Goal: Task Accomplishment & Management: Use online tool/utility

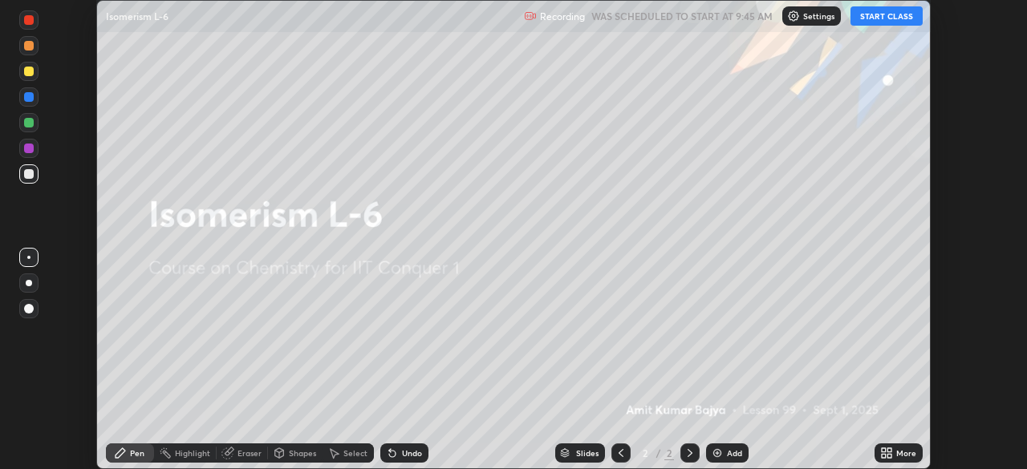
scroll to position [469, 1026]
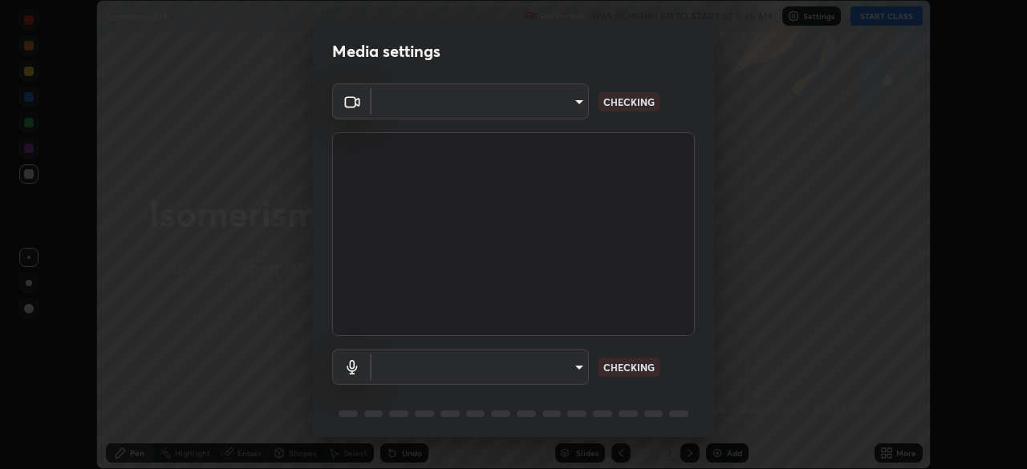
type input "935db625b2c413759d72ee6cdb61a63b637165ed3878f2d0adf10a132220dd0b"
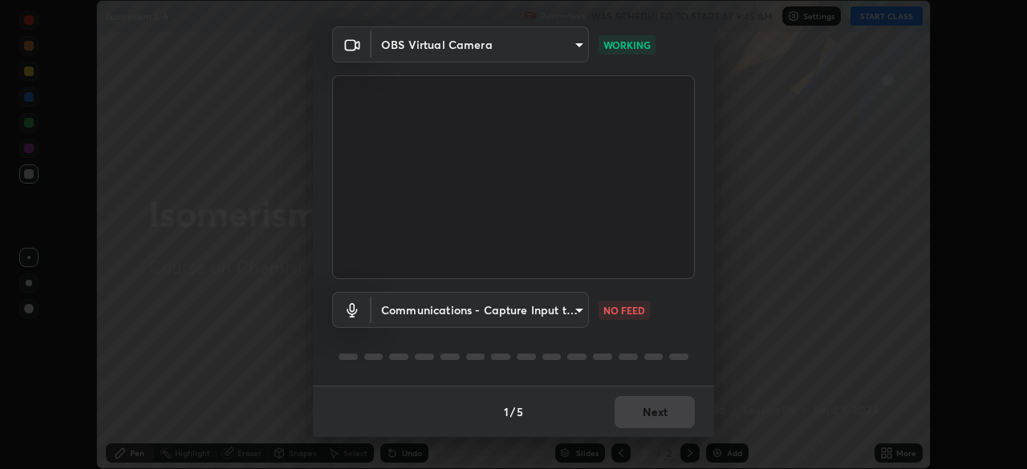
click at [571, 306] on body "Erase all Isomerism L-6 Recording WAS SCHEDULED TO START AT 9:45 AM Settings ST…" at bounding box center [513, 234] width 1027 height 469
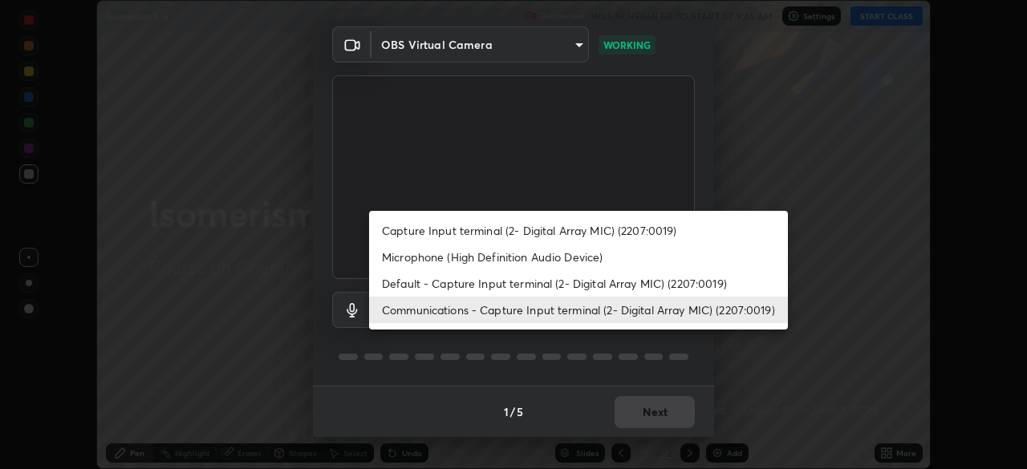
click at [548, 282] on li "Default - Capture Input terminal (2- Digital Array MIC) (2207:0019)" at bounding box center [578, 283] width 419 height 26
type input "default"
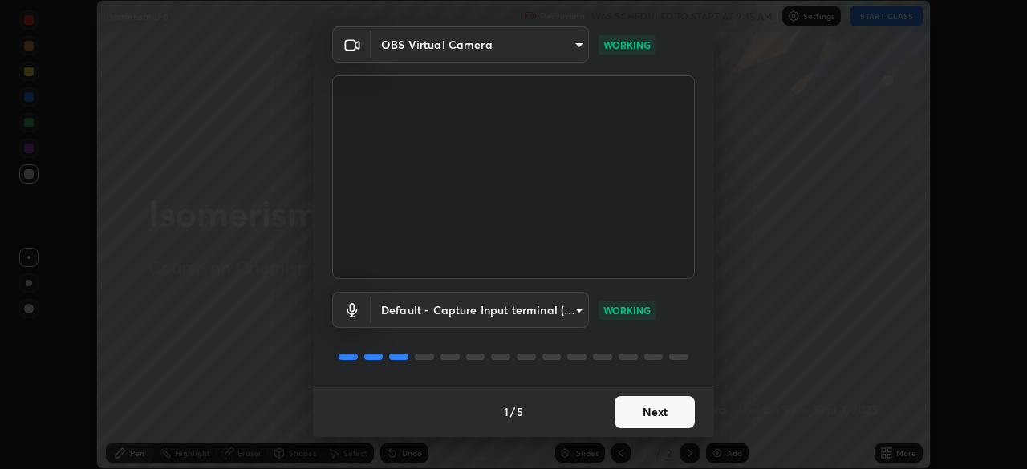
click at [640, 413] on button "Next" at bounding box center [655, 412] width 80 height 32
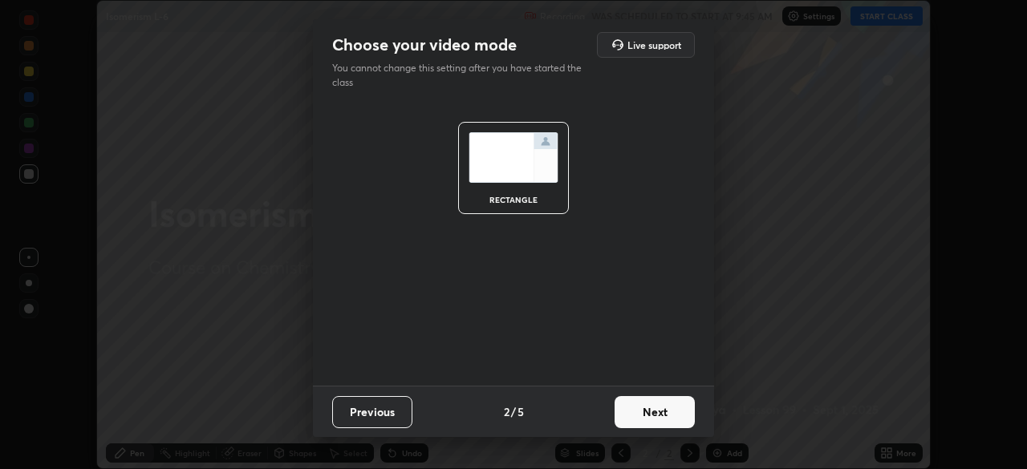
click at [645, 415] on button "Next" at bounding box center [655, 412] width 80 height 32
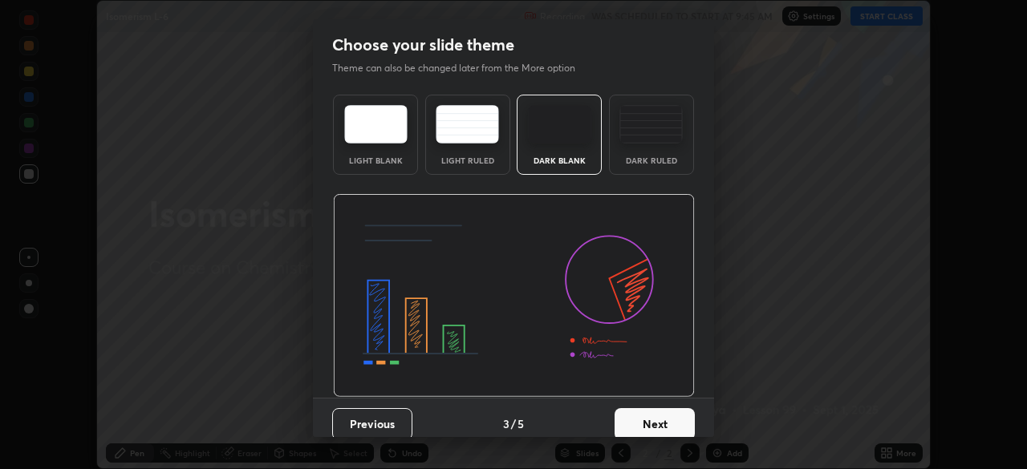
click at [646, 422] on button "Next" at bounding box center [655, 424] width 80 height 32
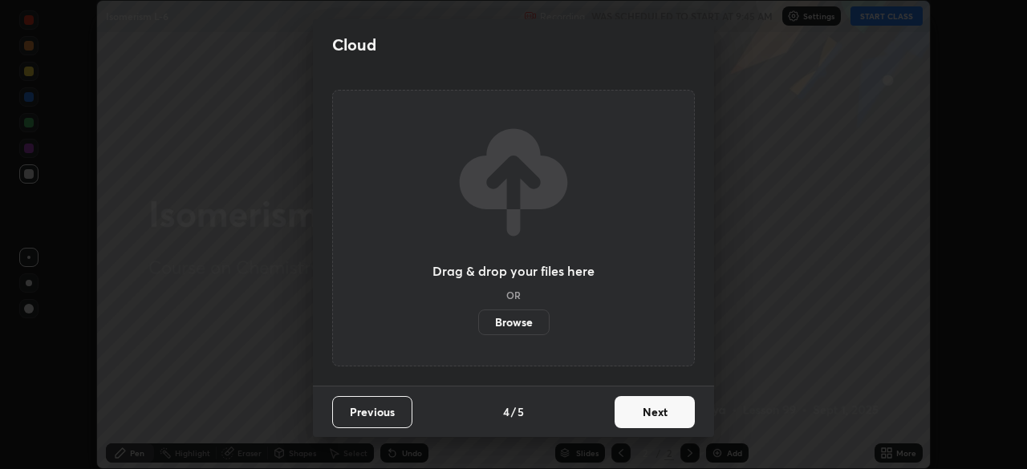
click at [644, 427] on button "Next" at bounding box center [655, 412] width 80 height 32
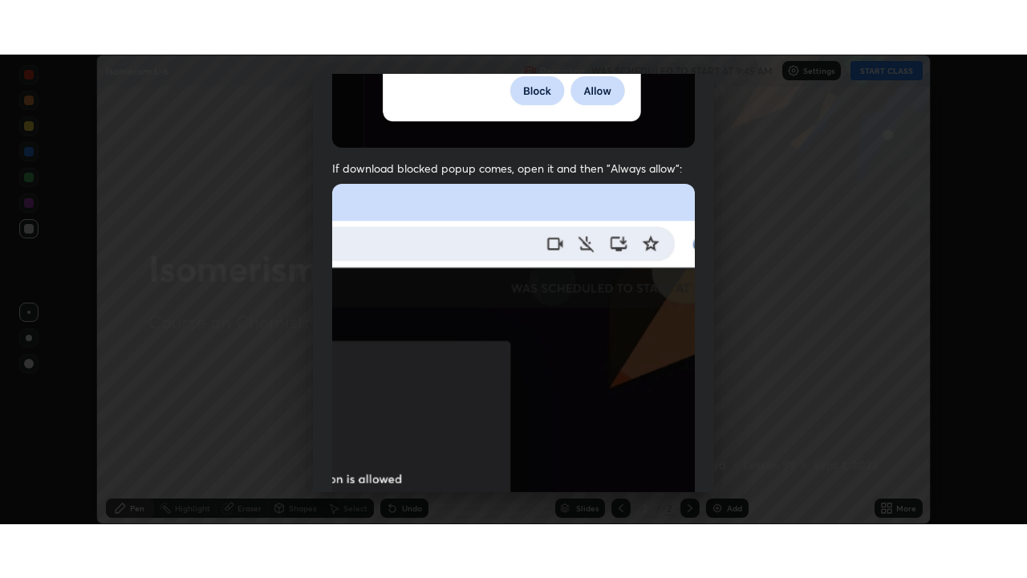
scroll to position [384, 0]
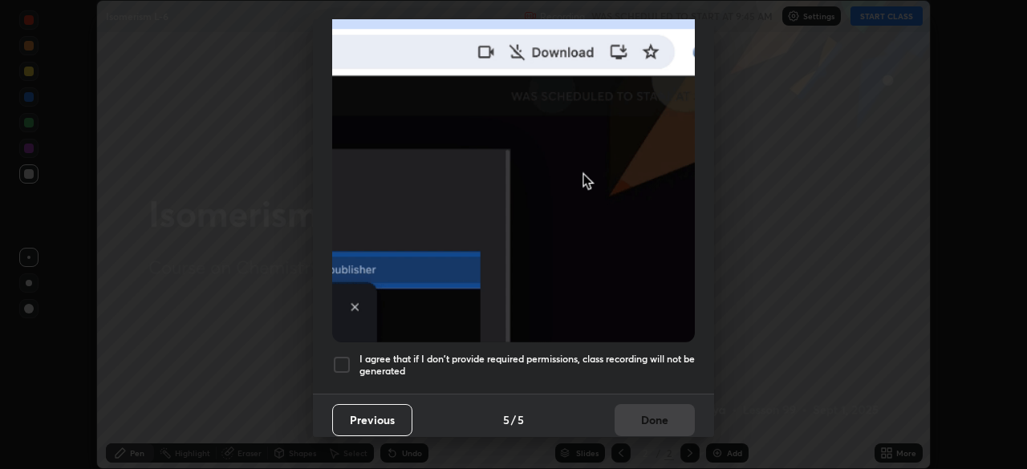
click at [354, 355] on div "I agree that if I don't provide required permissions, class recording will not …" at bounding box center [513, 364] width 363 height 19
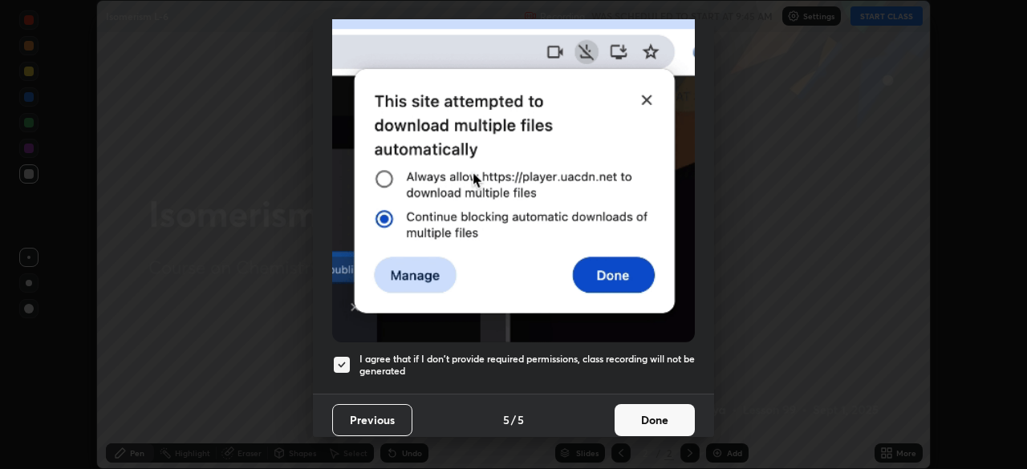
click at [662, 419] on button "Done" at bounding box center [655, 420] width 80 height 32
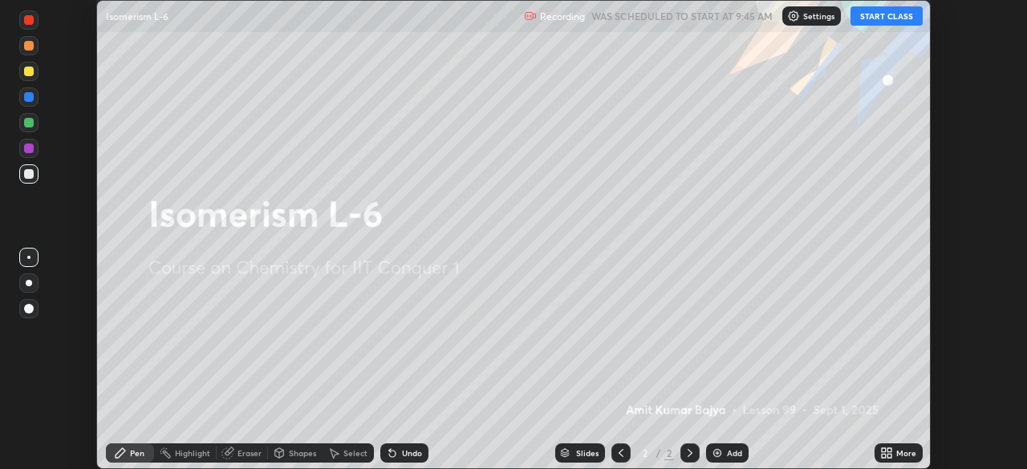
click at [737, 456] on div "Add" at bounding box center [734, 453] width 15 height 8
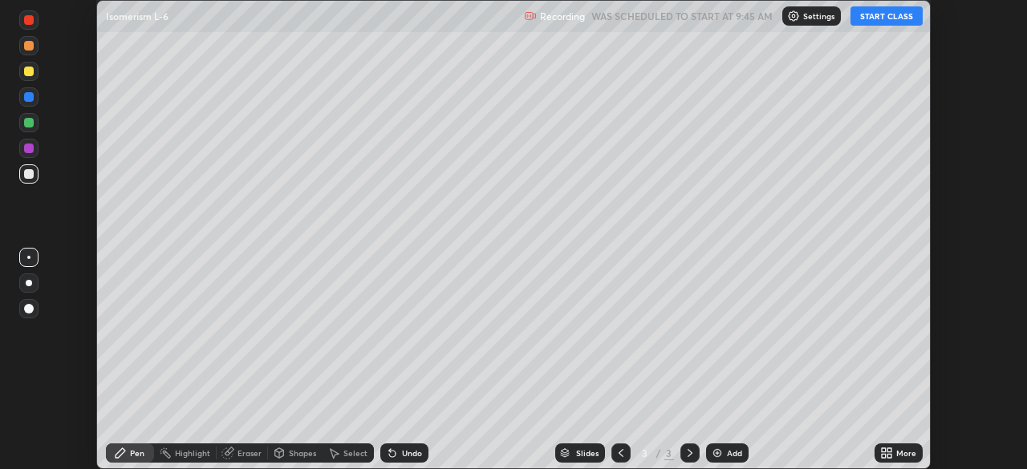
click at [883, 450] on icon at bounding box center [884, 451] width 4 height 4
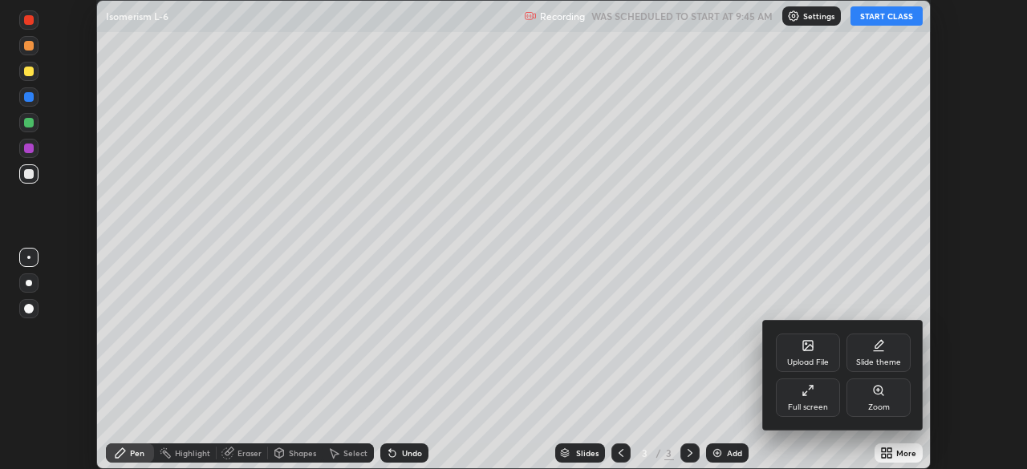
click at [820, 396] on div "Full screen" at bounding box center [808, 398] width 64 height 39
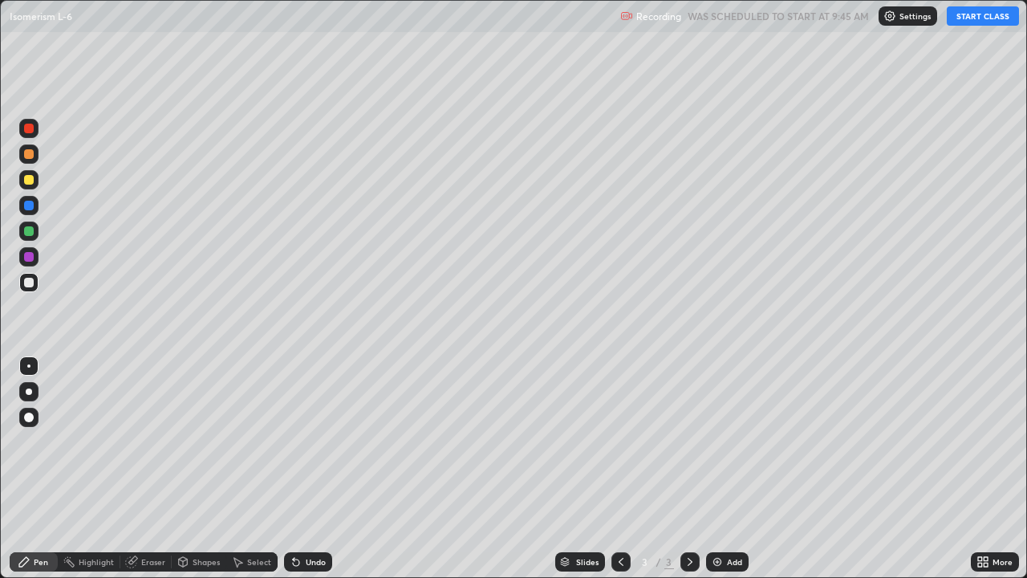
scroll to position [578, 1027]
click at [973, 20] on button "START CLASS" at bounding box center [983, 15] width 72 height 19
click at [37, 232] on div at bounding box center [28, 230] width 19 height 19
click at [30, 180] on div at bounding box center [29, 180] width 10 height 10
click at [35, 258] on div at bounding box center [28, 256] width 19 height 19
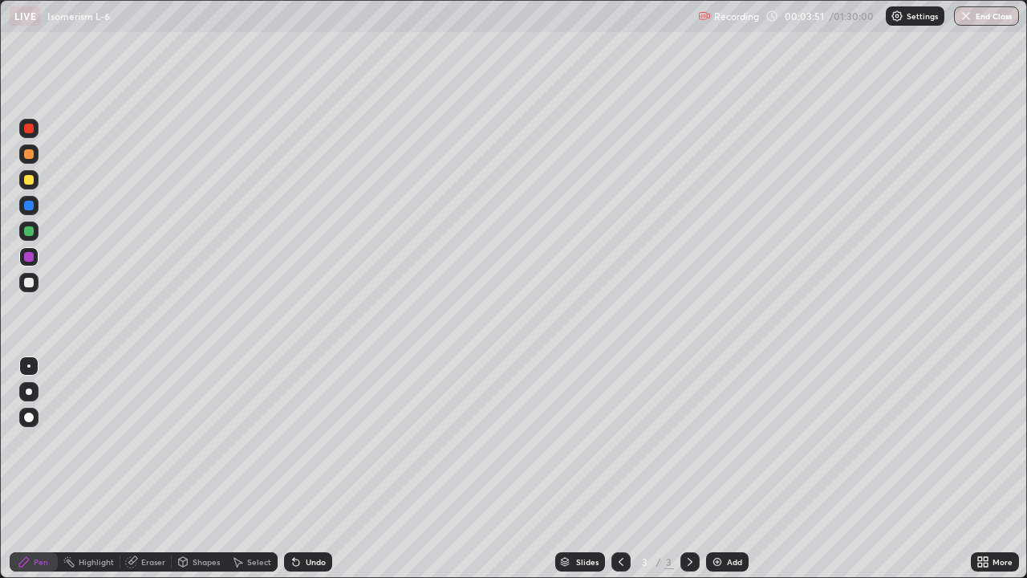
click at [35, 229] on div at bounding box center [28, 230] width 19 height 19
click at [33, 156] on div at bounding box center [29, 154] width 10 height 10
click at [32, 282] on div at bounding box center [29, 283] width 10 height 10
click at [35, 234] on div at bounding box center [28, 230] width 19 height 19
click at [30, 180] on div at bounding box center [29, 180] width 10 height 10
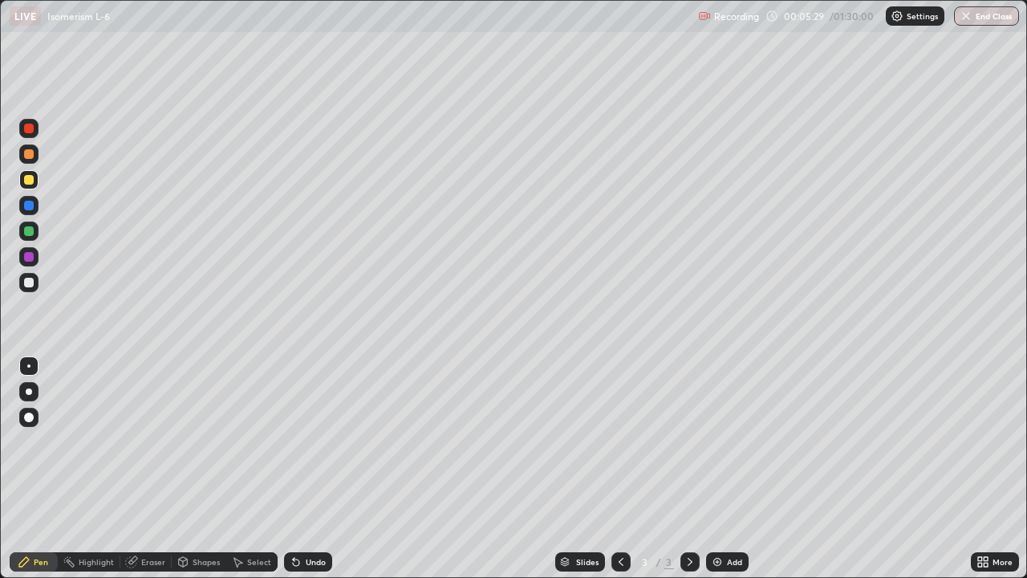
click at [35, 285] on div at bounding box center [28, 282] width 19 height 19
click at [35, 233] on div at bounding box center [28, 230] width 19 height 19
click at [30, 257] on div at bounding box center [29, 257] width 10 height 10
click at [35, 182] on div at bounding box center [28, 179] width 19 height 19
click at [37, 287] on div at bounding box center [28, 282] width 19 height 19
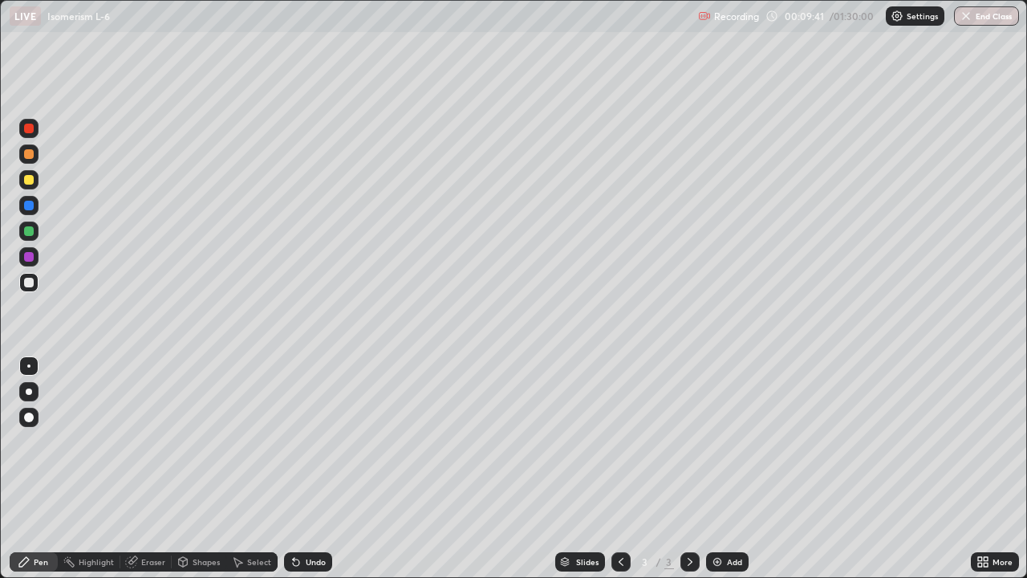
click at [30, 205] on div at bounding box center [29, 206] width 10 height 10
click at [32, 286] on div at bounding box center [29, 283] width 10 height 10
click at [35, 234] on div at bounding box center [28, 230] width 19 height 19
click at [30, 257] on div at bounding box center [29, 257] width 10 height 10
click at [35, 281] on div at bounding box center [28, 282] width 19 height 19
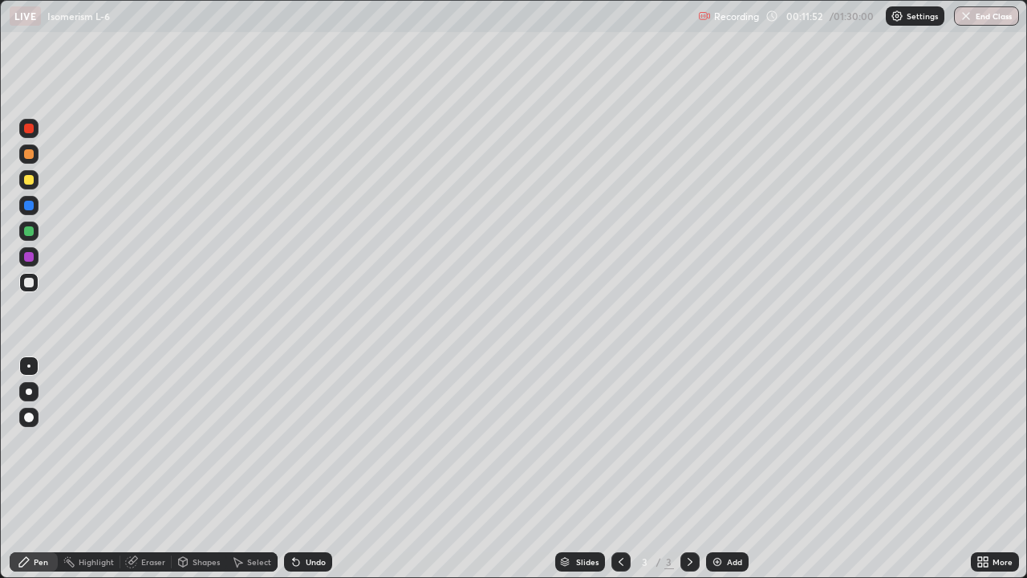
click at [31, 231] on div at bounding box center [29, 231] width 10 height 10
click at [35, 135] on div at bounding box center [28, 128] width 19 height 19
click at [30, 284] on div at bounding box center [29, 283] width 10 height 10
click at [30, 180] on div at bounding box center [29, 180] width 10 height 10
click at [35, 282] on div at bounding box center [28, 282] width 19 height 19
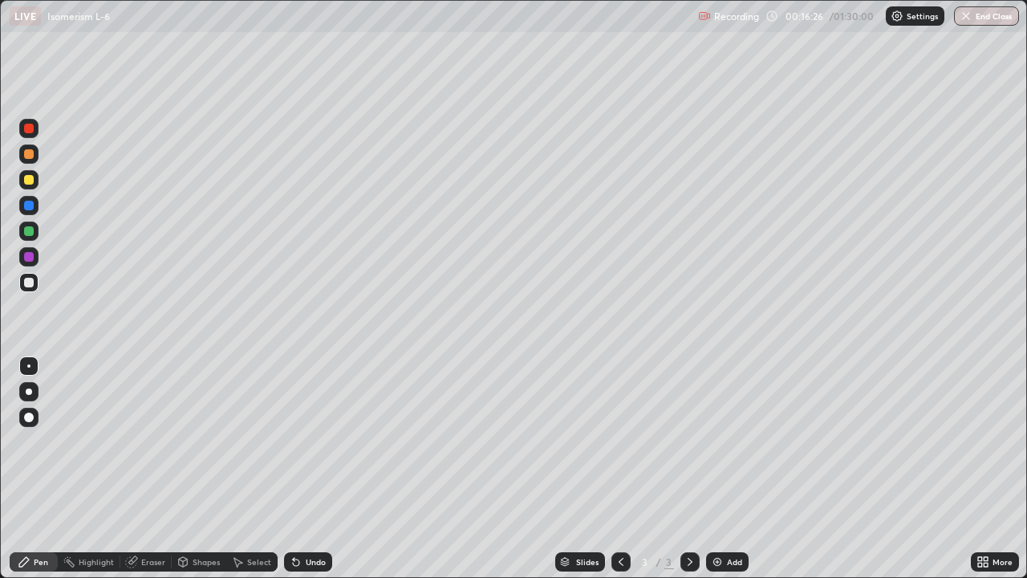
click at [35, 229] on div at bounding box center [28, 230] width 19 height 19
click at [35, 259] on div at bounding box center [28, 256] width 19 height 19
click at [314, 469] on div "Undo" at bounding box center [316, 562] width 20 height 8
click at [314, 469] on div "Undo" at bounding box center [308, 561] width 48 height 19
click at [316, 469] on div "Undo" at bounding box center [308, 561] width 48 height 19
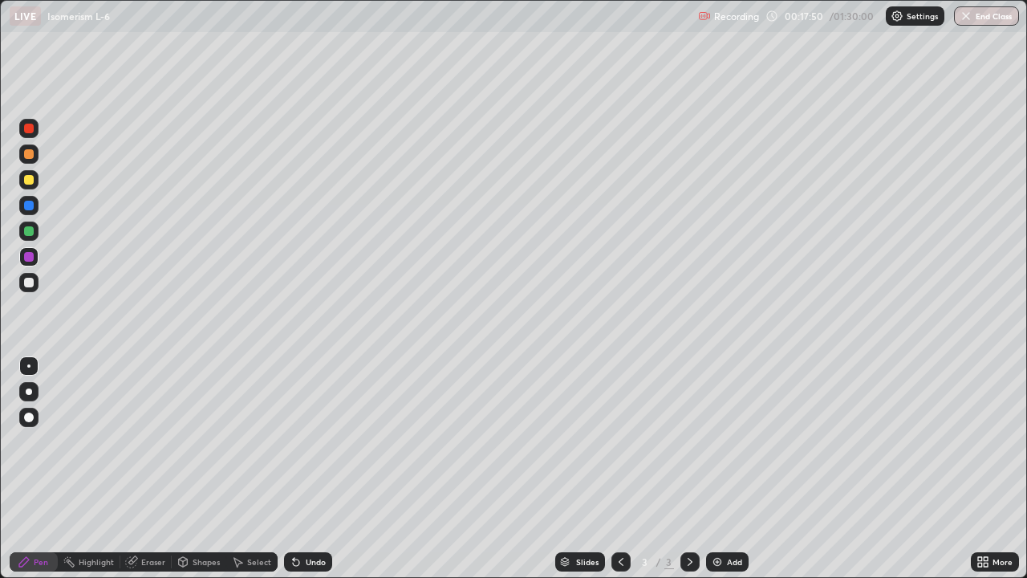
click at [37, 181] on div at bounding box center [28, 179] width 19 height 19
click at [30, 260] on div at bounding box center [29, 257] width 10 height 10
click at [729, 469] on div "Add" at bounding box center [734, 562] width 15 height 8
click at [33, 130] on div at bounding box center [29, 129] width 10 height 10
click at [32, 178] on div at bounding box center [29, 180] width 10 height 10
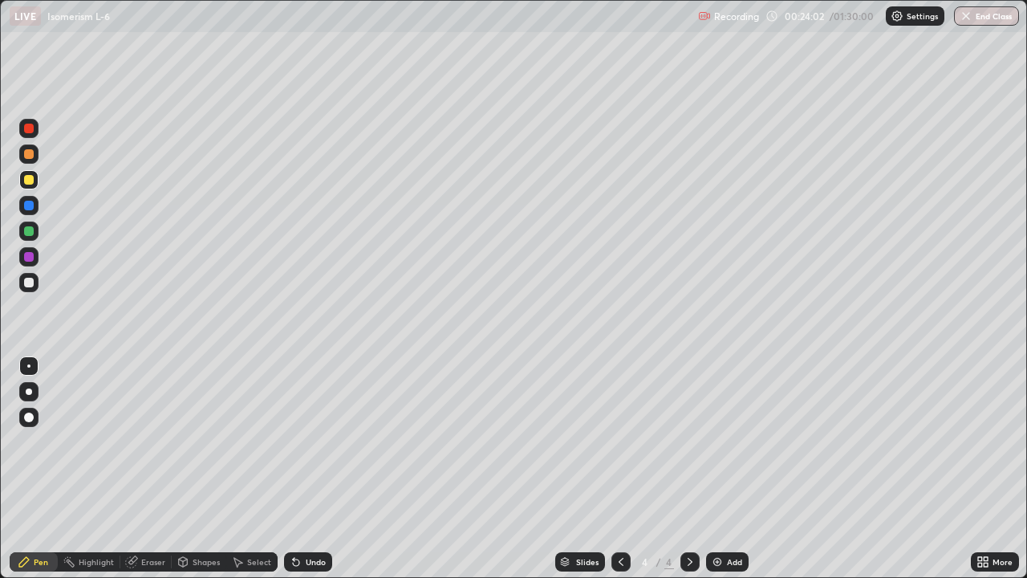
click at [35, 258] on div at bounding box center [28, 256] width 19 height 19
click at [35, 284] on div at bounding box center [28, 282] width 19 height 19
click at [35, 232] on div at bounding box center [28, 230] width 19 height 19
click at [36, 228] on div at bounding box center [28, 230] width 19 height 19
click at [37, 204] on div at bounding box center [28, 205] width 19 height 19
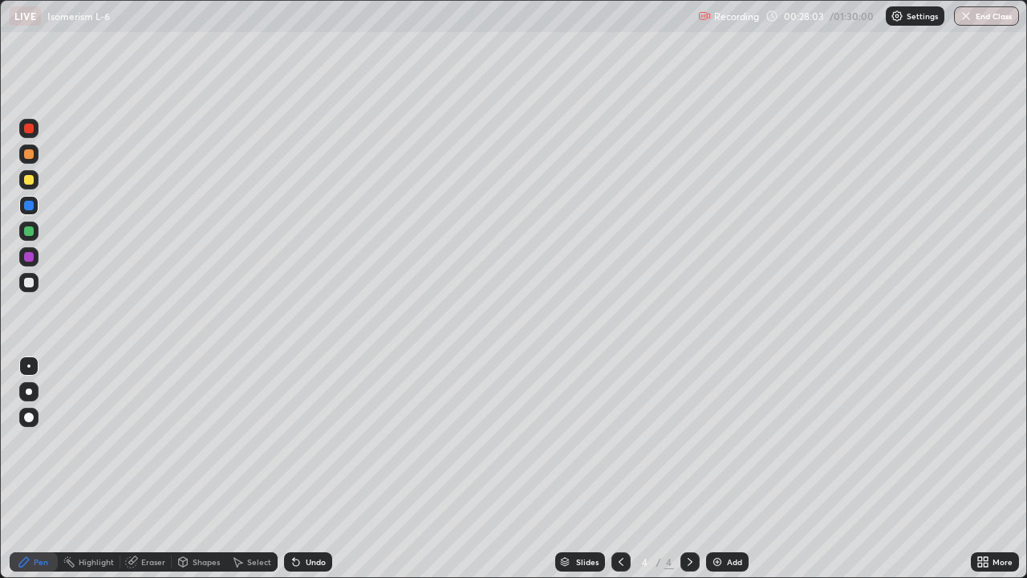
click at [35, 234] on div at bounding box center [28, 230] width 19 height 19
click at [35, 283] on div at bounding box center [28, 282] width 19 height 19
click at [33, 259] on div at bounding box center [29, 257] width 10 height 10
click at [36, 232] on div at bounding box center [28, 230] width 19 height 19
click at [36, 181] on div at bounding box center [28, 179] width 19 height 19
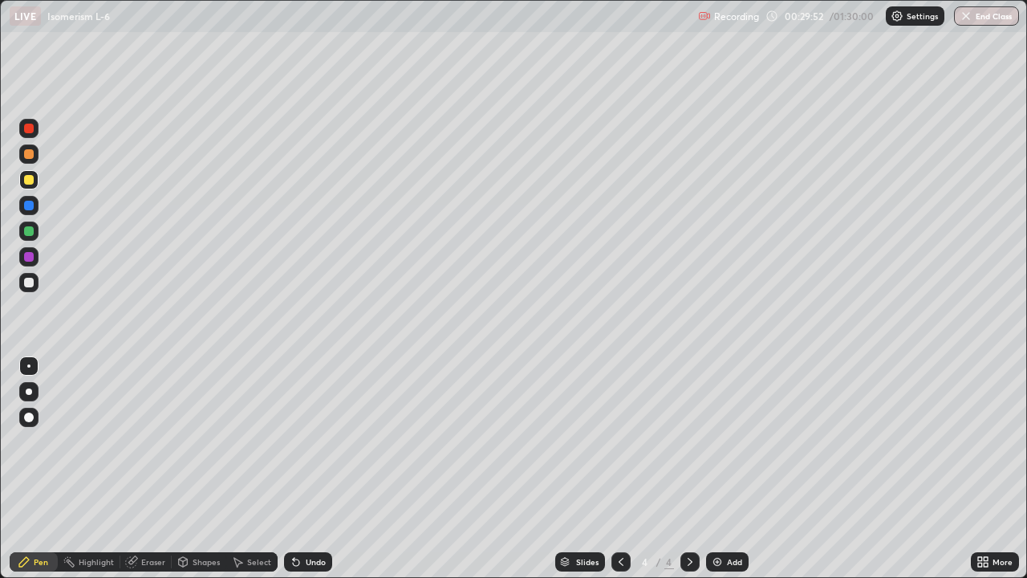
click at [29, 255] on div at bounding box center [29, 257] width 10 height 10
click at [35, 257] on div at bounding box center [28, 256] width 19 height 19
click at [30, 156] on div at bounding box center [29, 154] width 10 height 10
click at [419, 469] on div "Slides 4 / 4 Add" at bounding box center [651, 562] width 639 height 32
click at [37, 285] on div at bounding box center [28, 282] width 19 height 19
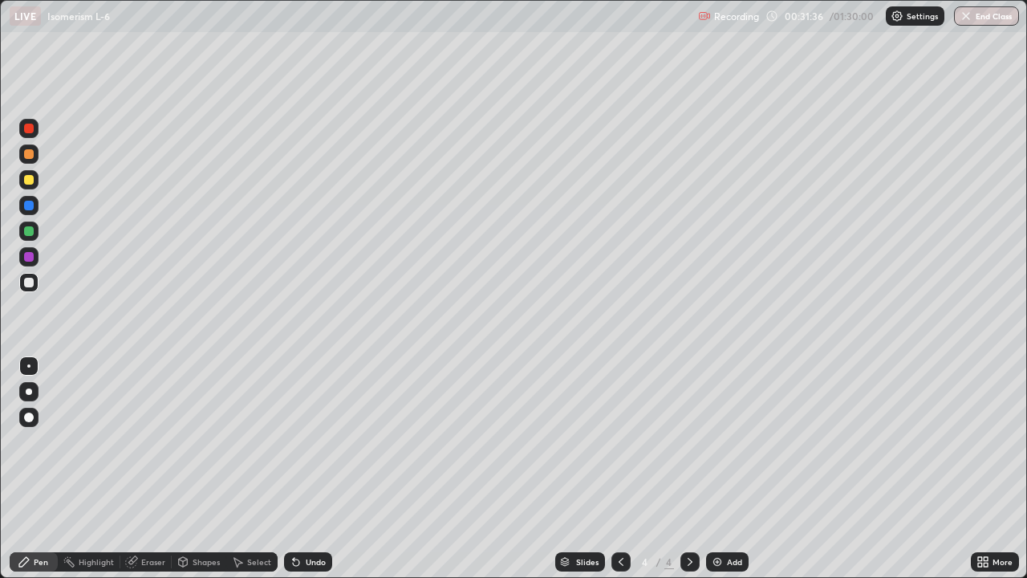
click at [30, 229] on div at bounding box center [29, 231] width 10 height 10
click at [30, 257] on div at bounding box center [29, 257] width 10 height 10
click at [720, 469] on img at bounding box center [717, 561] width 13 height 13
click at [33, 181] on div at bounding box center [29, 180] width 10 height 10
click at [35, 203] on div at bounding box center [28, 205] width 19 height 19
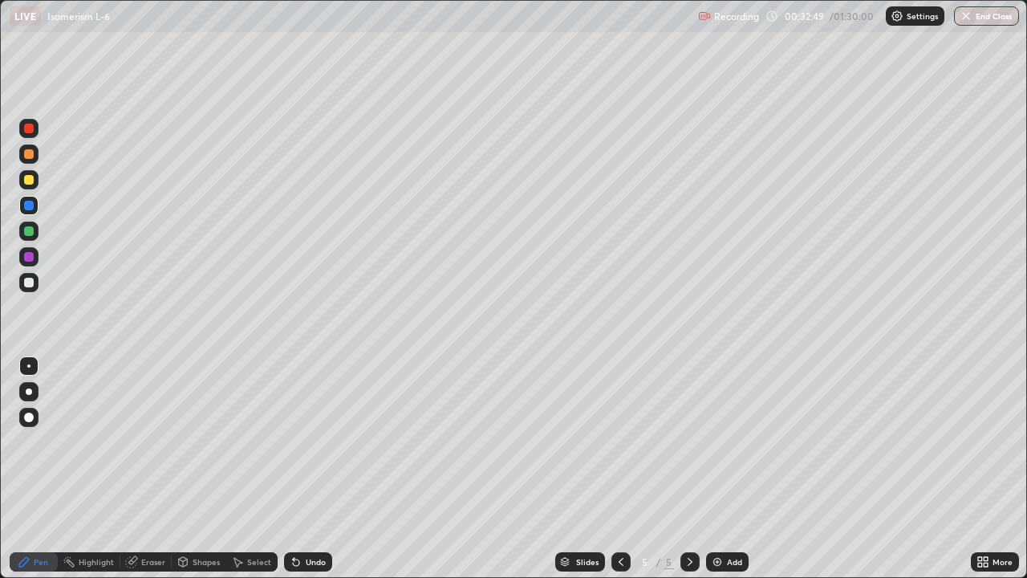
click at [35, 181] on div at bounding box center [28, 179] width 19 height 19
click at [37, 132] on div at bounding box center [28, 128] width 19 height 19
click at [36, 226] on div at bounding box center [28, 230] width 19 height 19
click at [35, 256] on div at bounding box center [28, 256] width 19 height 19
click at [32, 279] on div at bounding box center [29, 283] width 10 height 10
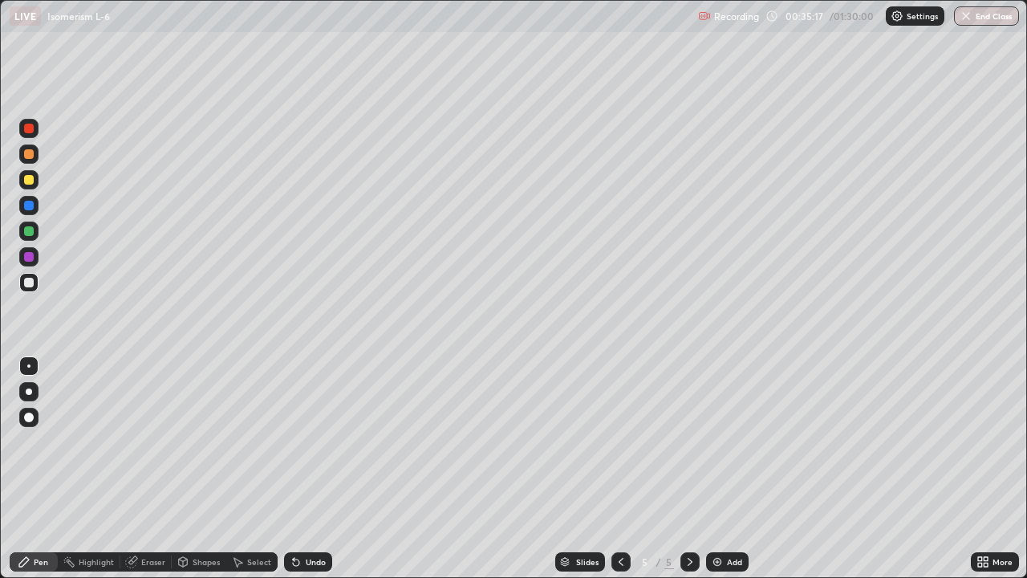
click at [29, 204] on div at bounding box center [29, 206] width 10 height 10
click at [30, 181] on div at bounding box center [29, 180] width 10 height 10
click at [35, 156] on div at bounding box center [28, 153] width 19 height 19
click at [32, 155] on div at bounding box center [29, 154] width 10 height 10
click at [325, 469] on div "Undo" at bounding box center [308, 561] width 48 height 19
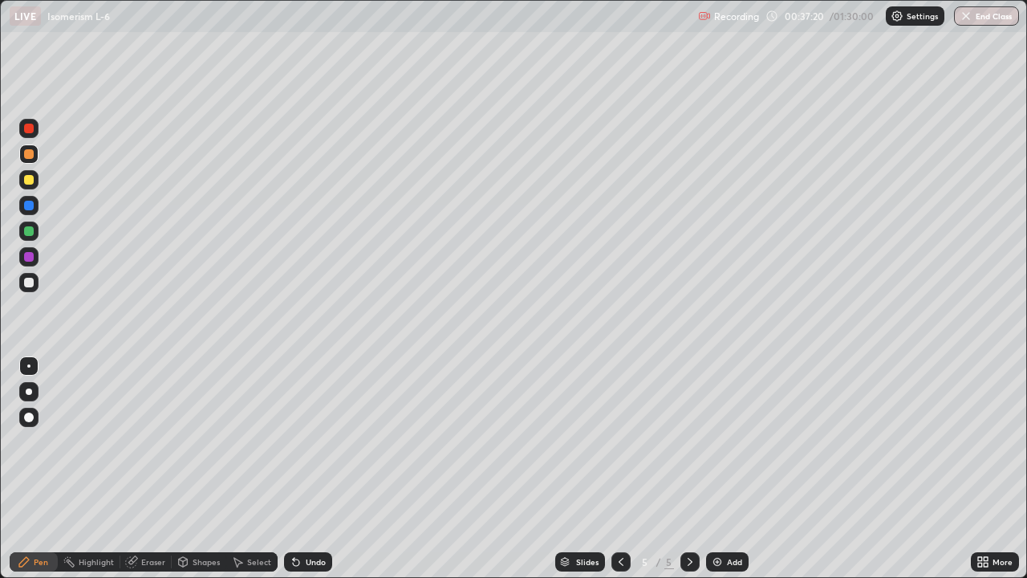
click at [35, 281] on div at bounding box center [28, 282] width 19 height 19
click at [35, 254] on div at bounding box center [28, 256] width 19 height 19
click at [35, 229] on div at bounding box center [28, 230] width 19 height 19
click at [35, 206] on div at bounding box center [28, 205] width 19 height 19
click at [36, 204] on div at bounding box center [28, 205] width 19 height 19
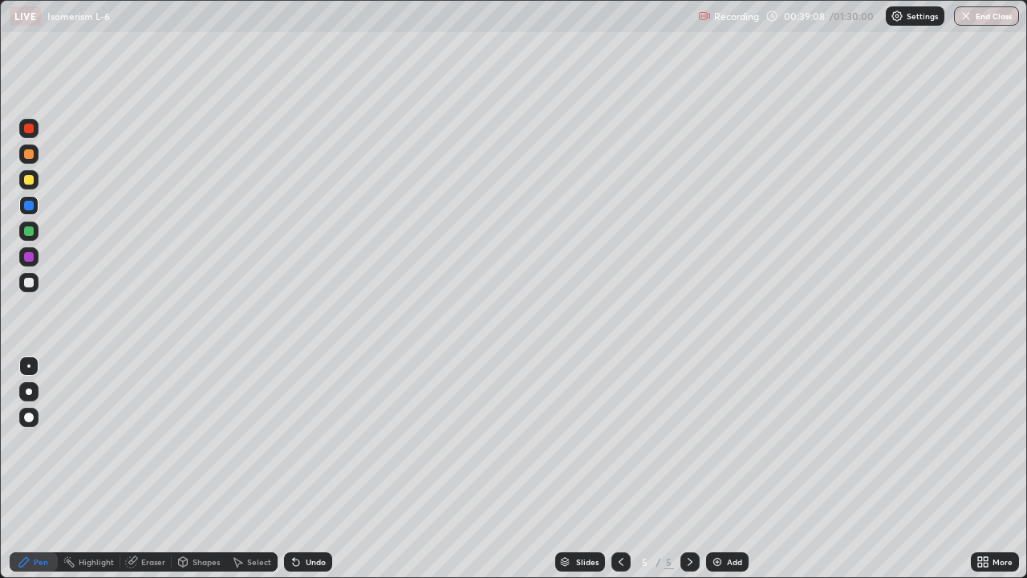
click at [32, 181] on div at bounding box center [29, 180] width 10 height 10
click at [35, 179] on div at bounding box center [28, 179] width 19 height 19
click at [30, 231] on div at bounding box center [29, 231] width 10 height 10
click at [37, 277] on div at bounding box center [28, 282] width 19 height 19
click at [315, 469] on div "Undo" at bounding box center [316, 562] width 20 height 8
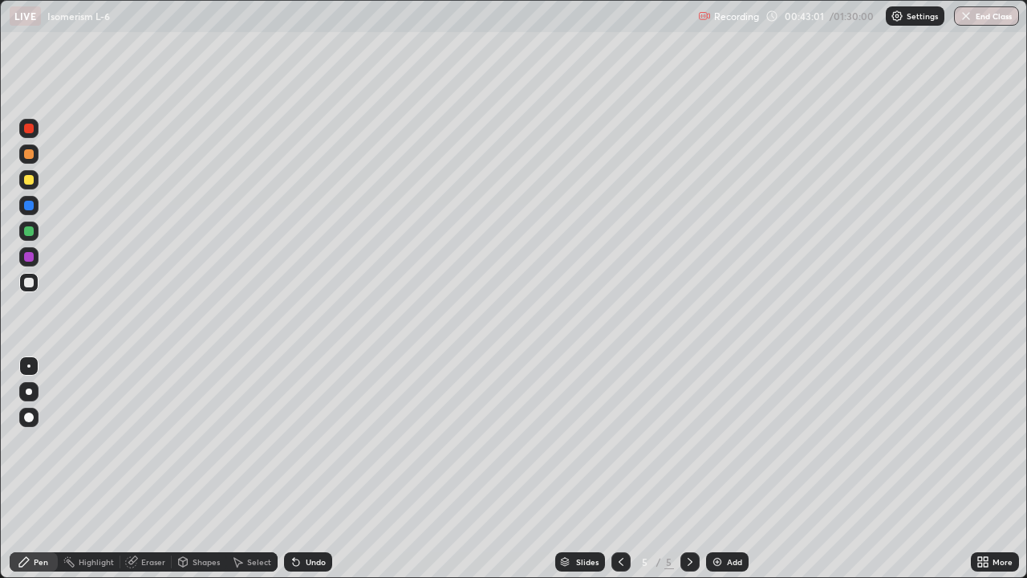
click at [138, 469] on div "Eraser" at bounding box center [145, 561] width 51 height 19
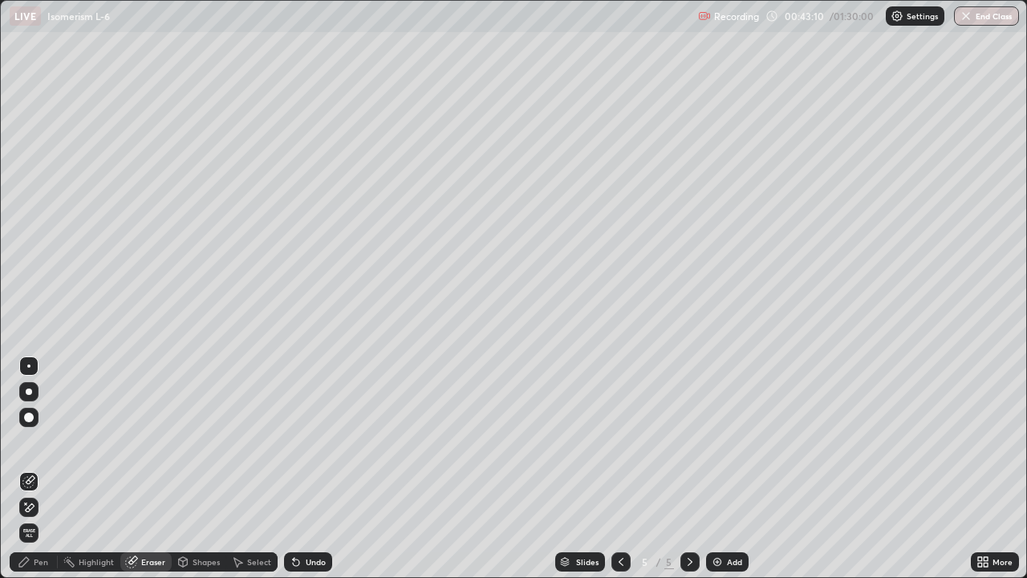
click at [43, 469] on div "Pen" at bounding box center [41, 562] width 14 height 8
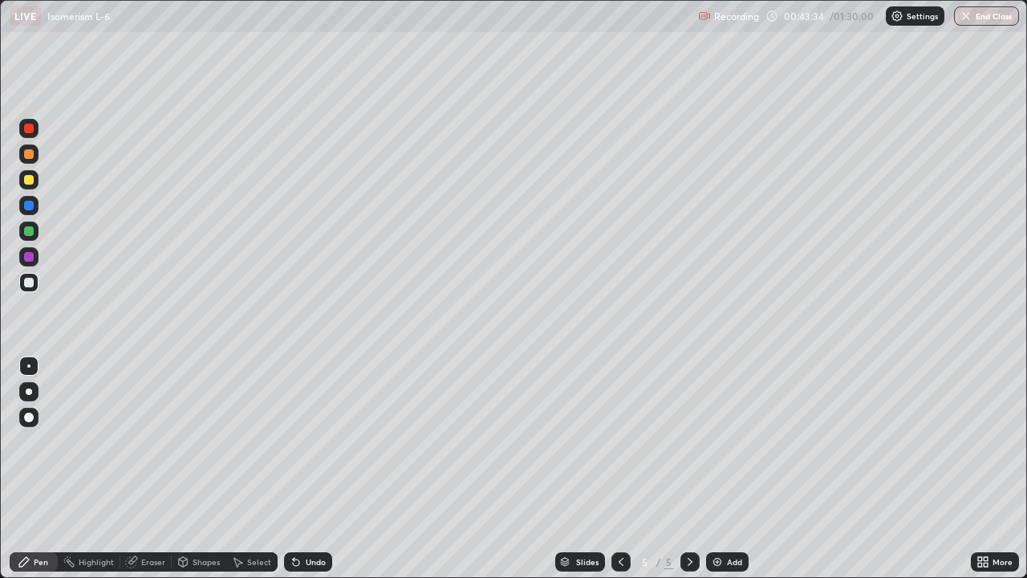
click at [31, 231] on div at bounding box center [29, 231] width 10 height 10
click at [36, 279] on div at bounding box center [28, 282] width 19 height 19
click at [619, 469] on icon at bounding box center [621, 562] width 5 height 8
click at [619, 469] on div at bounding box center [620, 561] width 19 height 19
click at [688, 469] on icon at bounding box center [690, 562] width 5 height 8
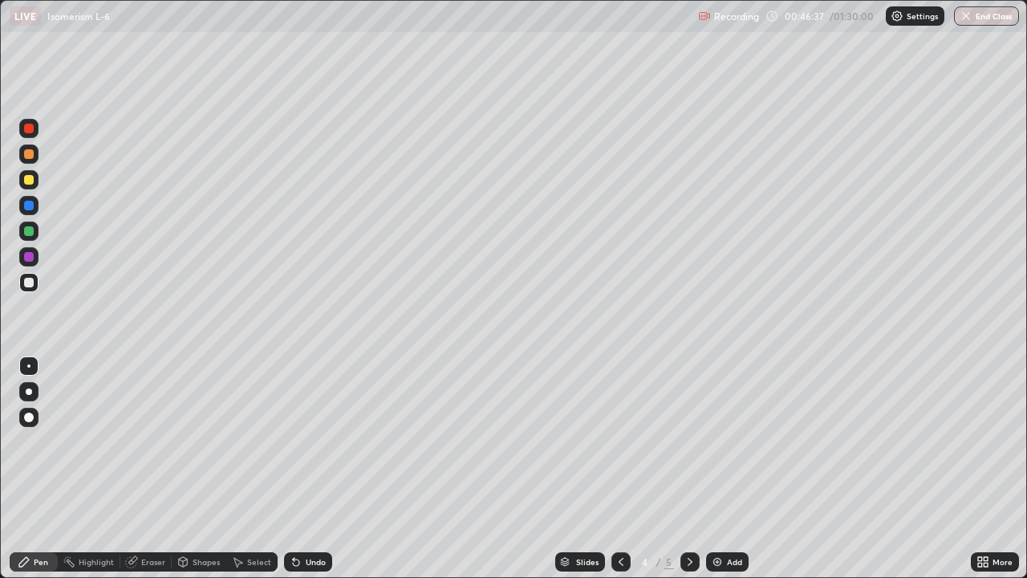
click at [690, 469] on icon at bounding box center [690, 561] width 13 height 13
click at [739, 469] on div "Add" at bounding box center [727, 561] width 43 height 19
click at [35, 132] on div at bounding box center [28, 128] width 19 height 19
click at [27, 176] on div at bounding box center [29, 180] width 10 height 10
click at [32, 282] on div at bounding box center [29, 283] width 10 height 10
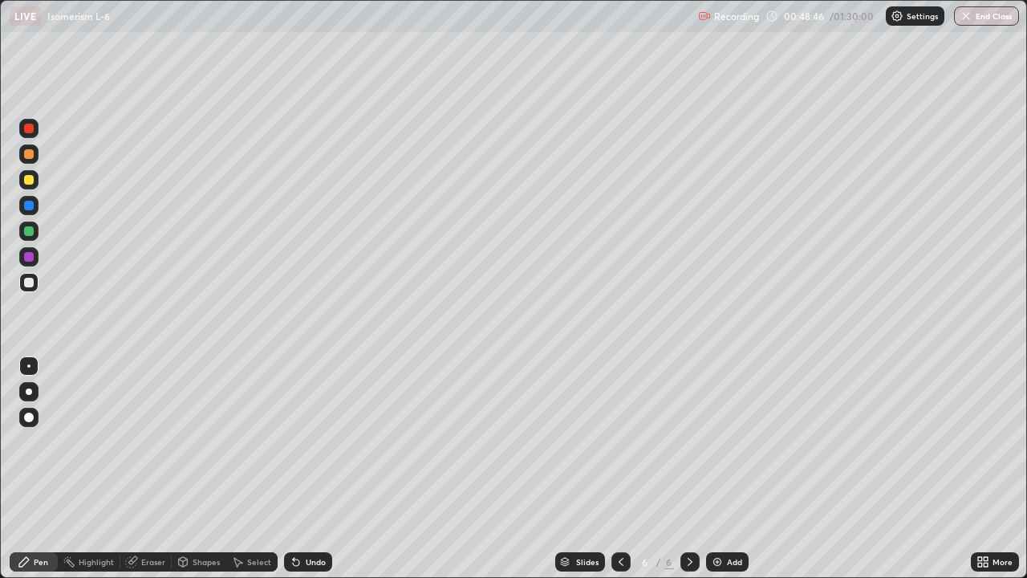
click at [37, 181] on div at bounding box center [28, 179] width 19 height 19
click at [31, 178] on div at bounding box center [29, 180] width 10 height 10
click at [35, 258] on div at bounding box center [28, 256] width 19 height 19
click at [35, 230] on div at bounding box center [28, 230] width 19 height 19
click at [32, 254] on div at bounding box center [29, 257] width 10 height 10
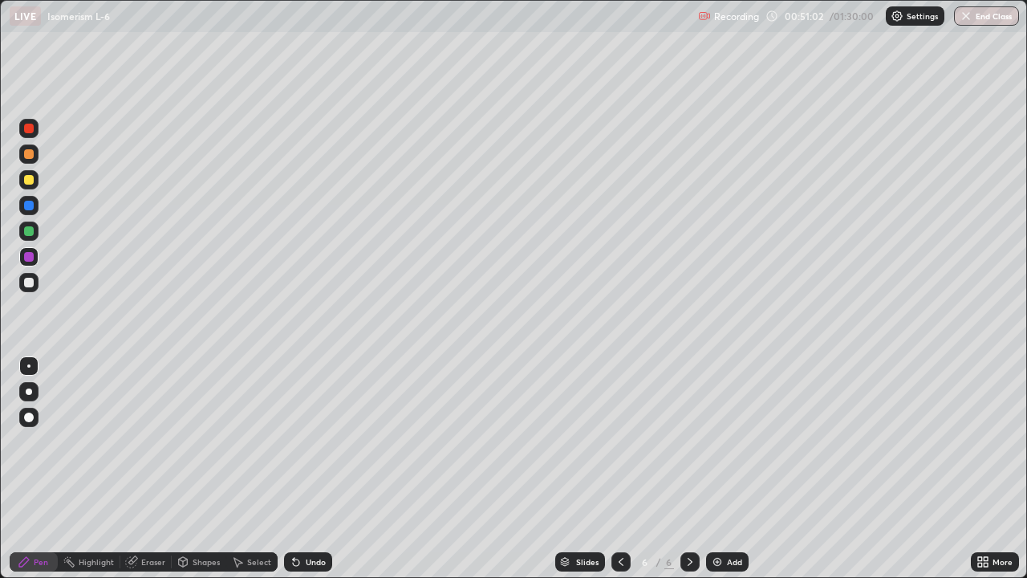
click at [32, 279] on div at bounding box center [29, 283] width 10 height 10
click at [36, 229] on div at bounding box center [28, 230] width 19 height 19
click at [35, 204] on div at bounding box center [28, 205] width 19 height 19
click at [33, 258] on div at bounding box center [29, 257] width 10 height 10
click at [30, 180] on div at bounding box center [29, 180] width 10 height 10
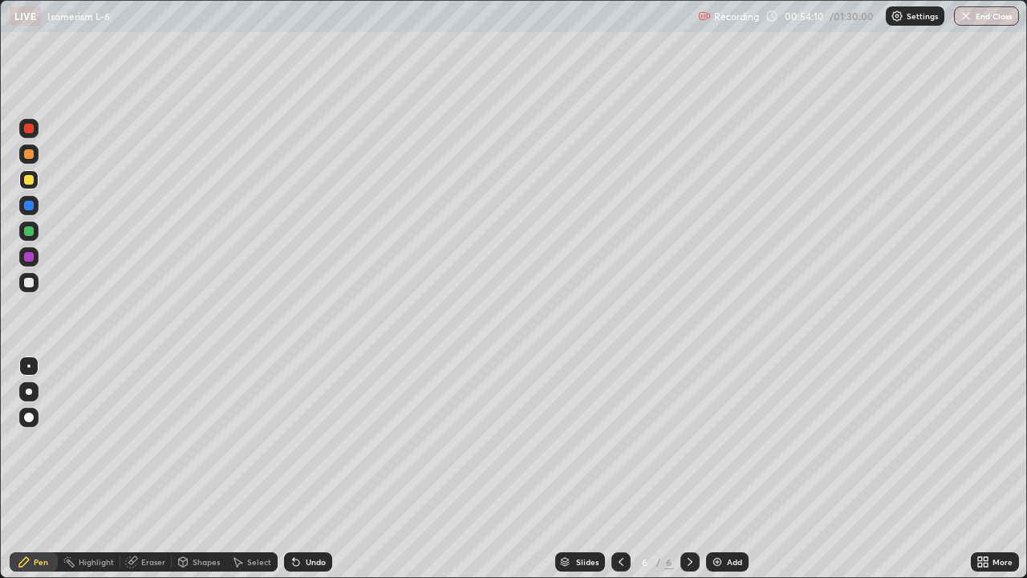
click at [35, 131] on div at bounding box center [28, 128] width 19 height 19
click at [35, 254] on div at bounding box center [28, 256] width 19 height 19
click at [35, 287] on div at bounding box center [28, 282] width 19 height 19
click at [30, 257] on div at bounding box center [29, 257] width 10 height 10
click at [36, 224] on div at bounding box center [28, 230] width 19 height 19
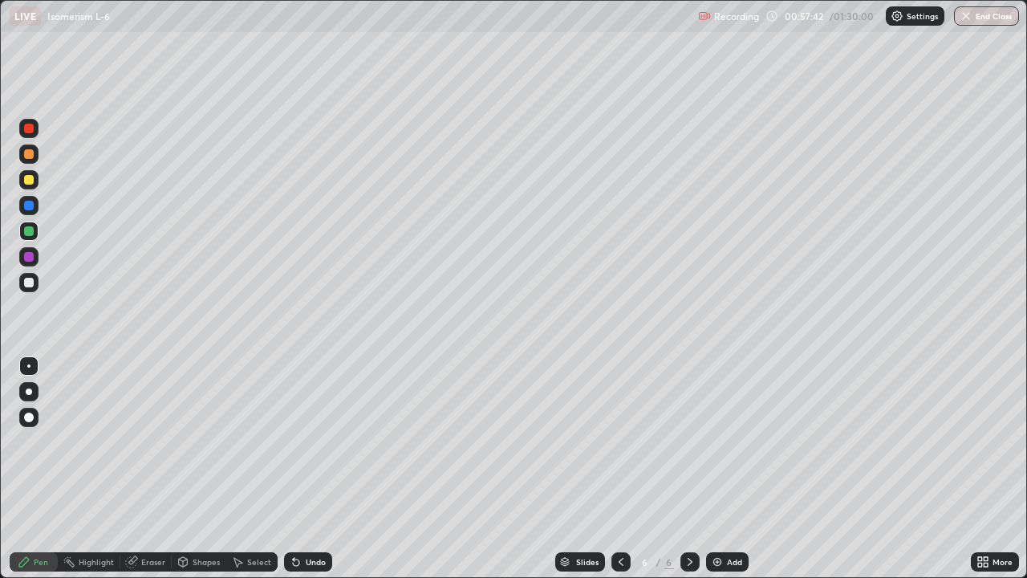
click at [30, 180] on div at bounding box center [29, 180] width 10 height 10
click at [38, 282] on div at bounding box center [28, 282] width 19 height 19
click at [35, 231] on div at bounding box center [28, 230] width 19 height 19
click at [31, 207] on div at bounding box center [29, 206] width 10 height 10
click at [35, 282] on div at bounding box center [28, 282] width 19 height 19
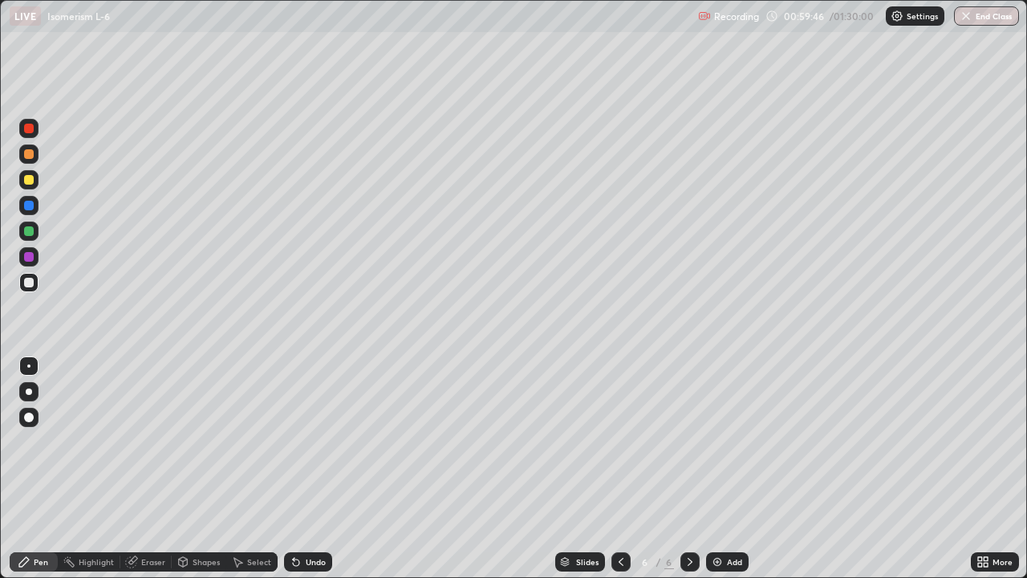
click at [35, 258] on div at bounding box center [28, 256] width 19 height 19
click at [37, 281] on div at bounding box center [28, 282] width 19 height 19
click at [35, 229] on div at bounding box center [28, 230] width 19 height 19
click at [254, 469] on div "Select" at bounding box center [259, 562] width 24 height 8
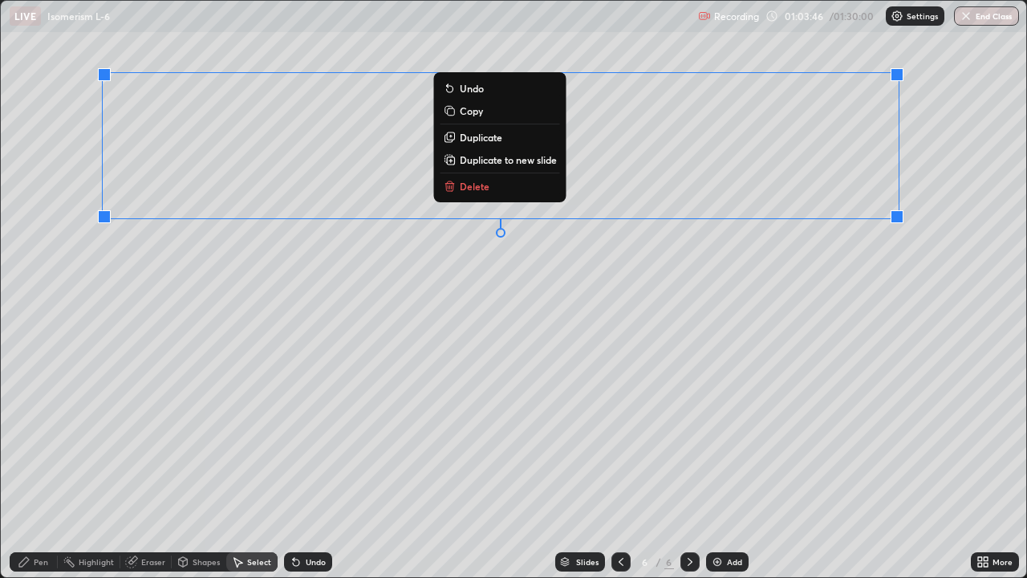
click at [530, 160] on p "Duplicate to new slide" at bounding box center [508, 159] width 97 height 13
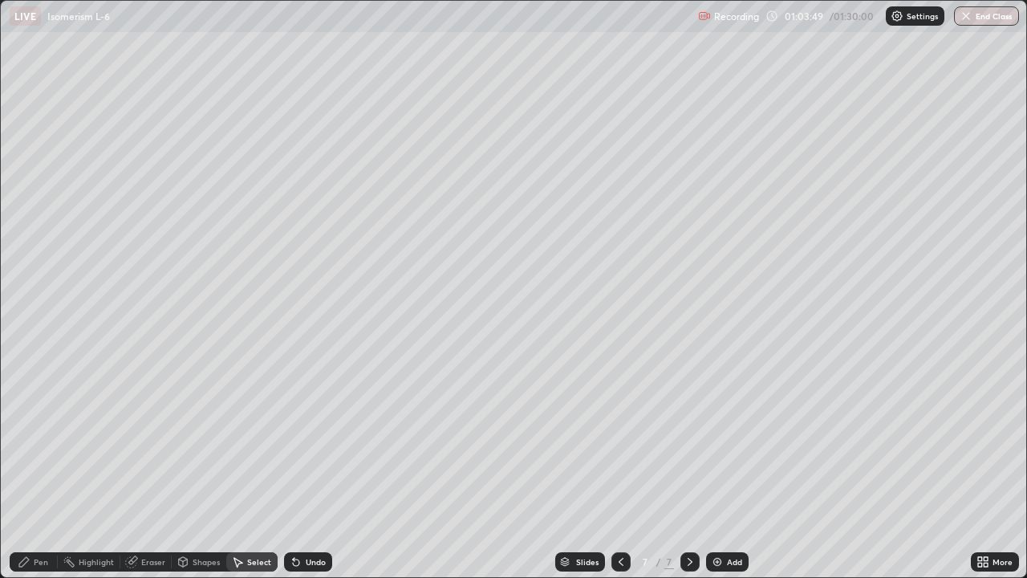
click at [40, 469] on div "Pen" at bounding box center [41, 562] width 14 height 8
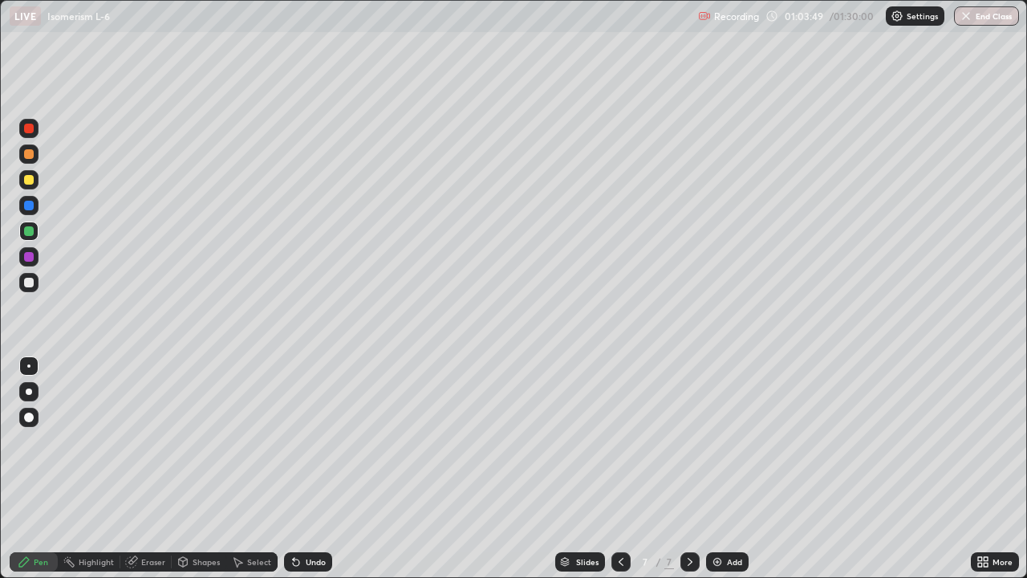
click at [38, 276] on div at bounding box center [28, 283] width 19 height 26
click at [38, 231] on div at bounding box center [28, 230] width 19 height 19
click at [37, 256] on div at bounding box center [28, 256] width 19 height 19
click at [31, 284] on div at bounding box center [29, 283] width 10 height 10
click at [294, 469] on icon at bounding box center [296, 562] width 6 height 6
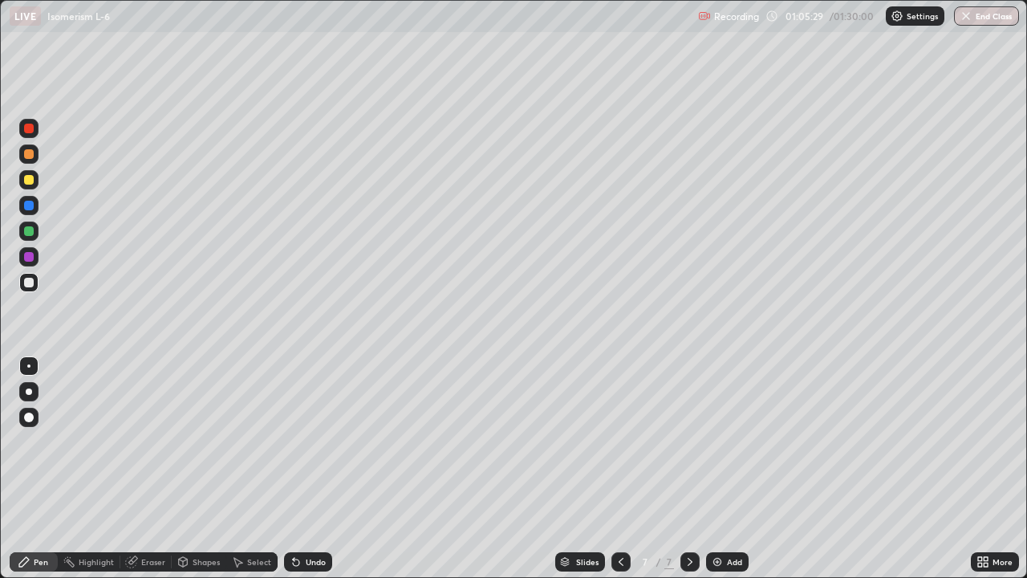
click at [293, 469] on icon at bounding box center [296, 562] width 6 height 6
click at [33, 255] on div at bounding box center [29, 257] width 10 height 10
click at [35, 227] on div at bounding box center [28, 230] width 19 height 19
click at [32, 184] on div at bounding box center [28, 179] width 19 height 19
click at [249, 469] on div "Select" at bounding box center [259, 562] width 24 height 8
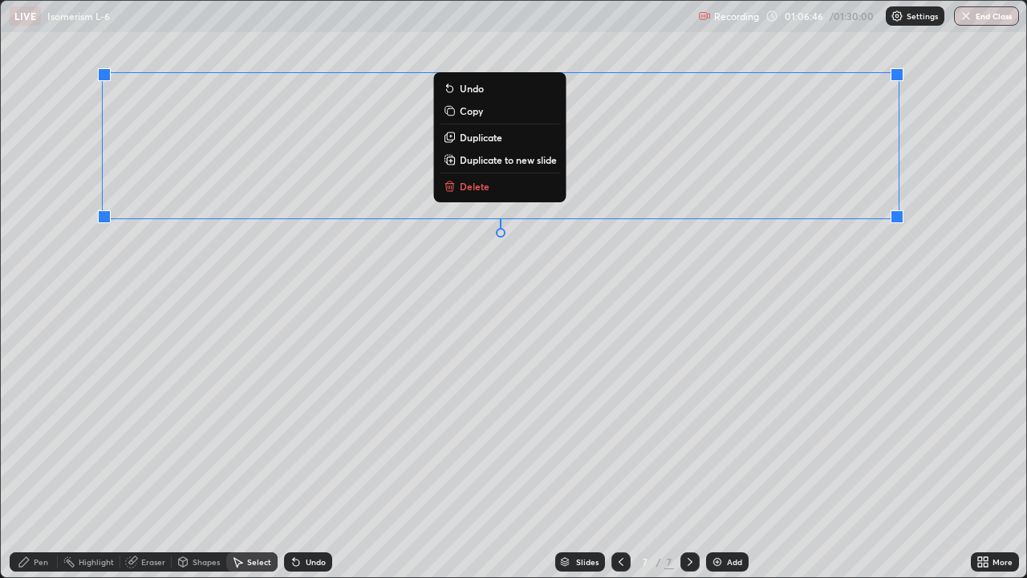
click at [526, 162] on p "Duplicate to new slide" at bounding box center [508, 159] width 97 height 13
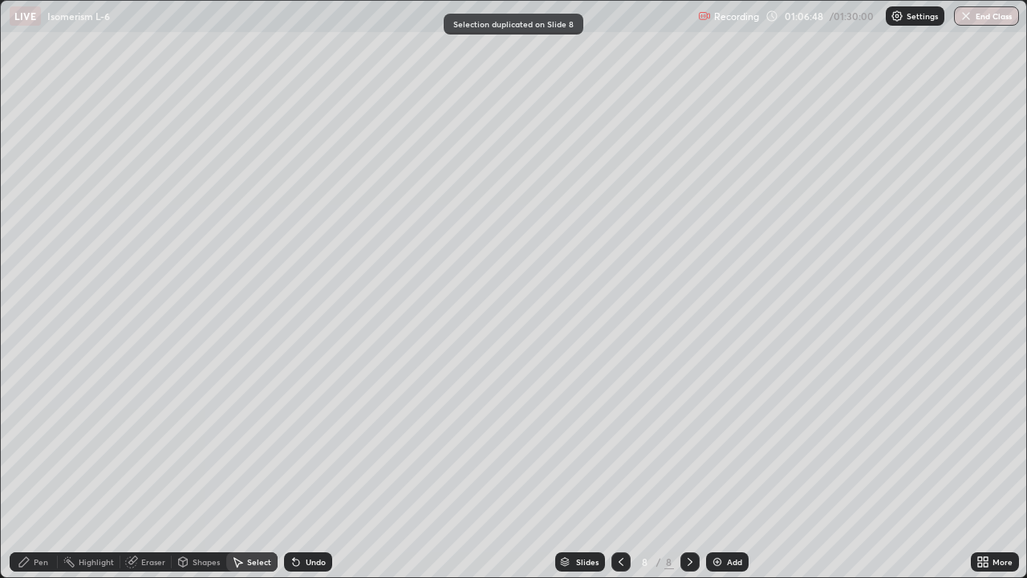
click at [47, 469] on div "Pen" at bounding box center [41, 562] width 14 height 8
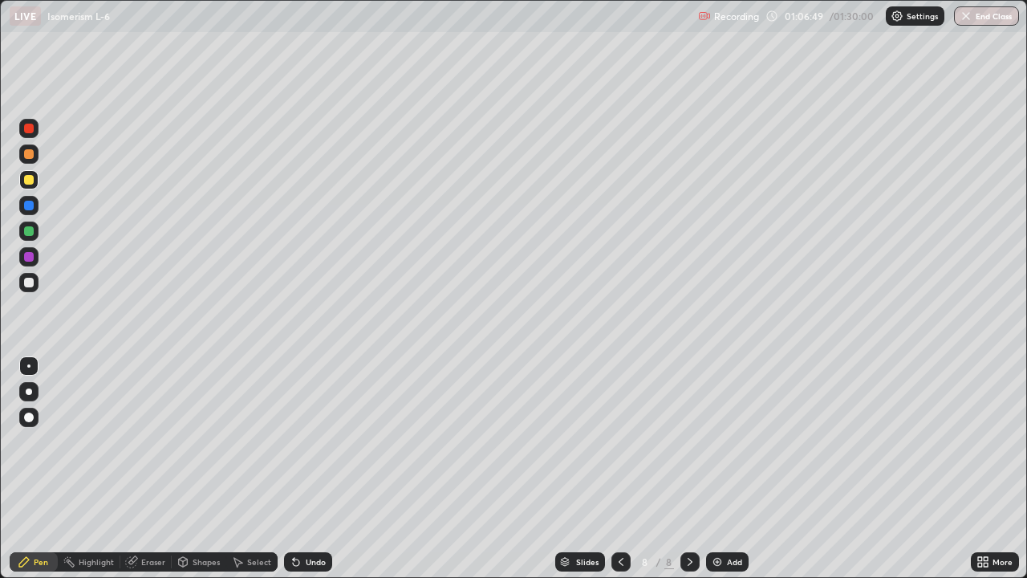
click at [37, 283] on div at bounding box center [28, 282] width 19 height 19
click at [30, 232] on div at bounding box center [29, 231] width 10 height 10
click at [30, 205] on div at bounding box center [29, 206] width 10 height 10
click at [36, 153] on div at bounding box center [28, 153] width 19 height 19
click at [301, 469] on div "Undo" at bounding box center [308, 561] width 48 height 19
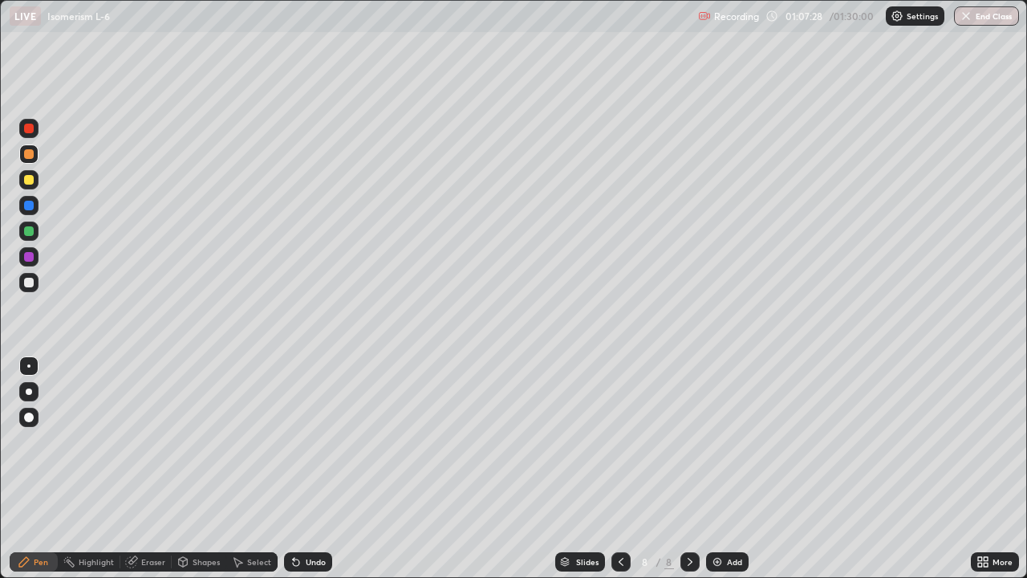
click at [30, 230] on div at bounding box center [29, 231] width 10 height 10
click at [32, 256] on div at bounding box center [29, 257] width 10 height 10
click at [31, 205] on div at bounding box center [29, 206] width 10 height 10
click at [30, 258] on div at bounding box center [29, 257] width 10 height 10
click at [33, 282] on div at bounding box center [29, 283] width 10 height 10
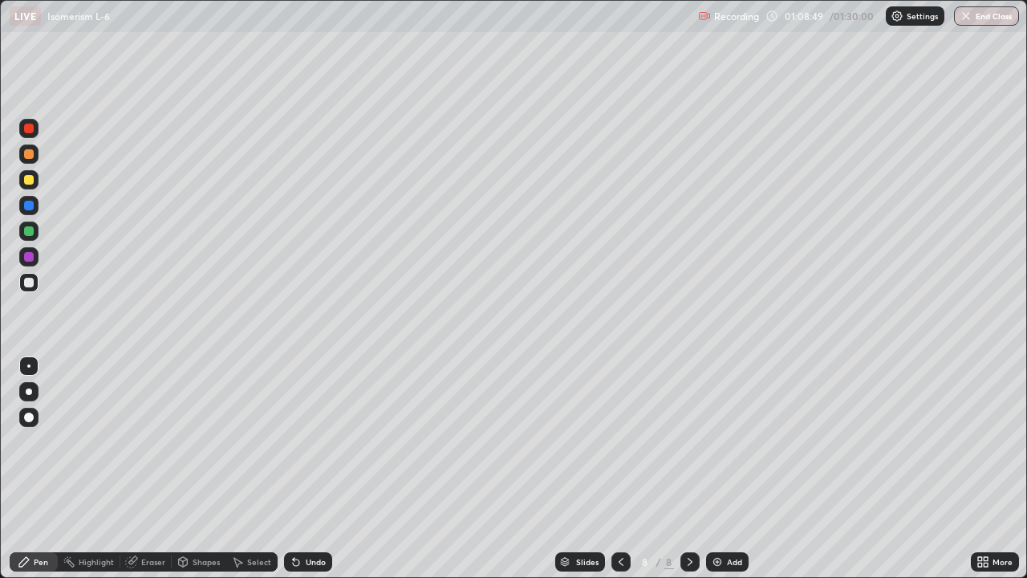
click at [36, 258] on div at bounding box center [28, 256] width 19 height 19
click at [30, 231] on div at bounding box center [29, 231] width 10 height 10
click at [33, 254] on div at bounding box center [29, 257] width 10 height 10
click at [36, 283] on div at bounding box center [28, 282] width 19 height 19
click at [32, 205] on div at bounding box center [29, 206] width 10 height 10
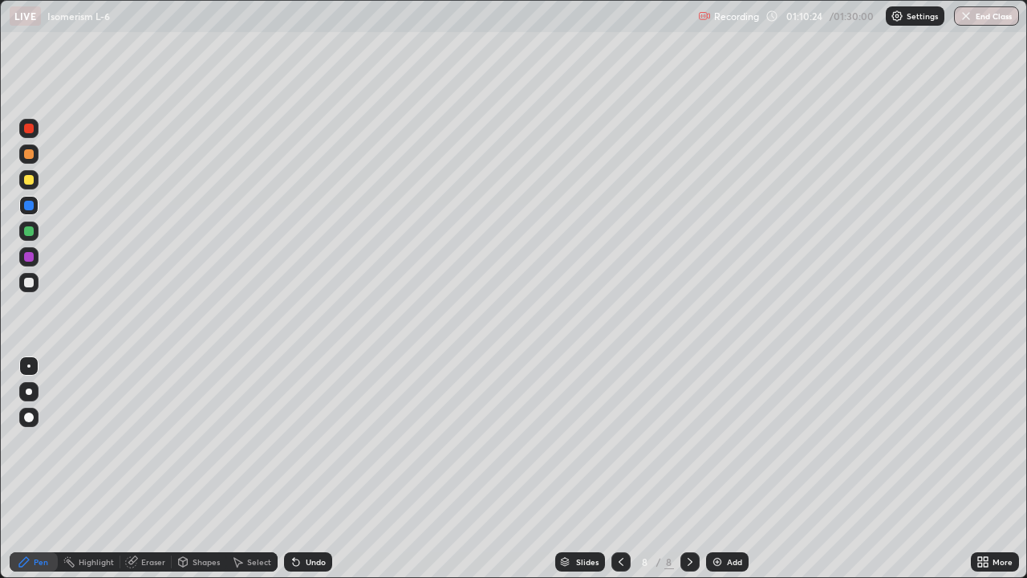
click at [31, 152] on div at bounding box center [29, 154] width 10 height 10
click at [36, 278] on div at bounding box center [28, 282] width 19 height 19
click at [37, 258] on div at bounding box center [28, 256] width 19 height 19
click at [35, 280] on div at bounding box center [28, 282] width 19 height 19
click at [324, 469] on div "Undo" at bounding box center [308, 561] width 48 height 19
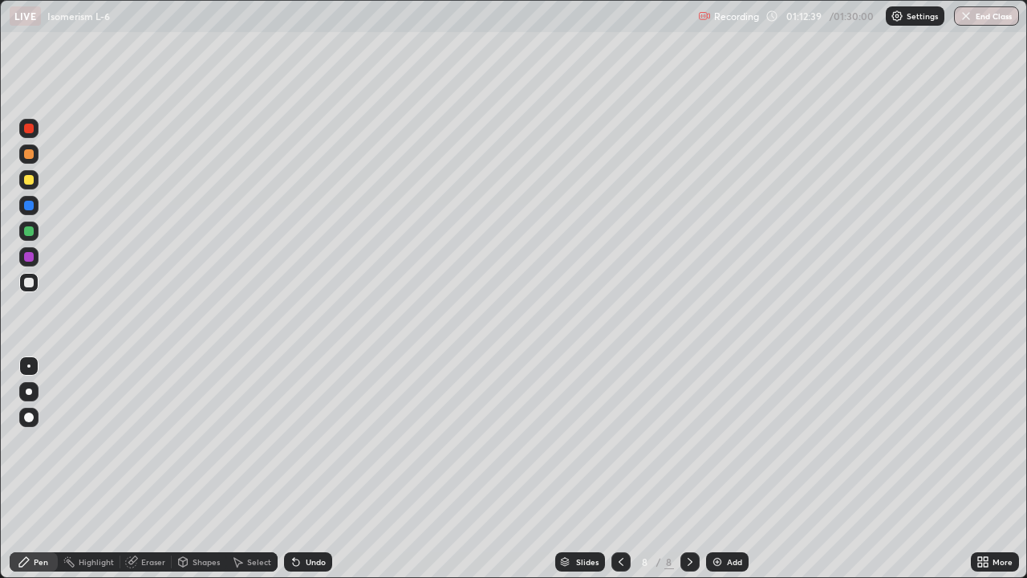
click at [35, 257] on div at bounding box center [28, 256] width 19 height 19
click at [35, 279] on div at bounding box center [28, 282] width 19 height 19
click at [35, 254] on div at bounding box center [28, 256] width 19 height 19
click at [319, 469] on div "Undo" at bounding box center [316, 562] width 20 height 8
click at [317, 469] on div "Undo" at bounding box center [316, 562] width 20 height 8
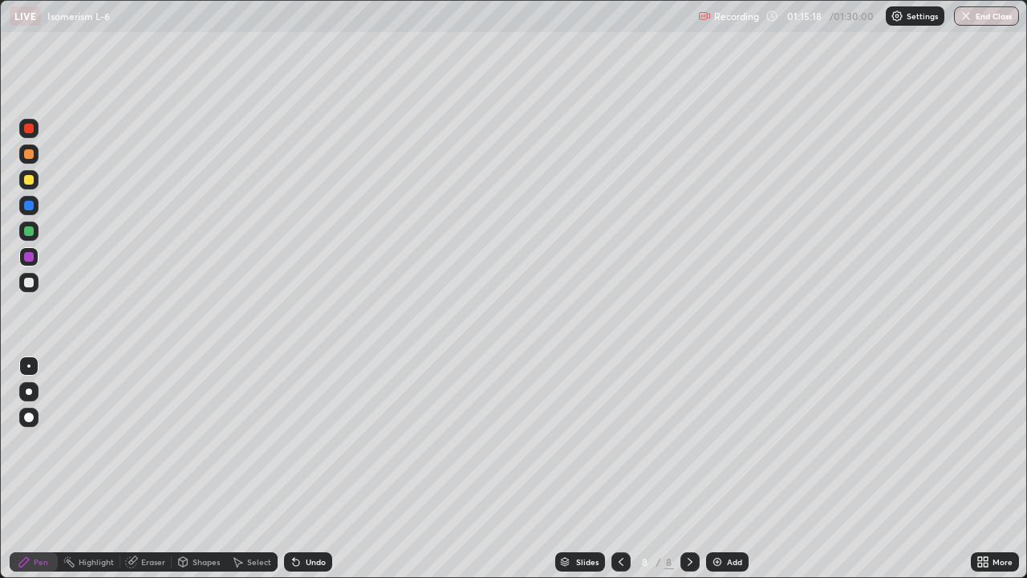
click at [319, 469] on div "Undo" at bounding box center [316, 562] width 20 height 8
click at [318, 469] on div "Undo" at bounding box center [308, 561] width 48 height 19
click at [319, 469] on div "Undo" at bounding box center [308, 561] width 48 height 19
click at [322, 469] on div "Undo" at bounding box center [308, 561] width 48 height 19
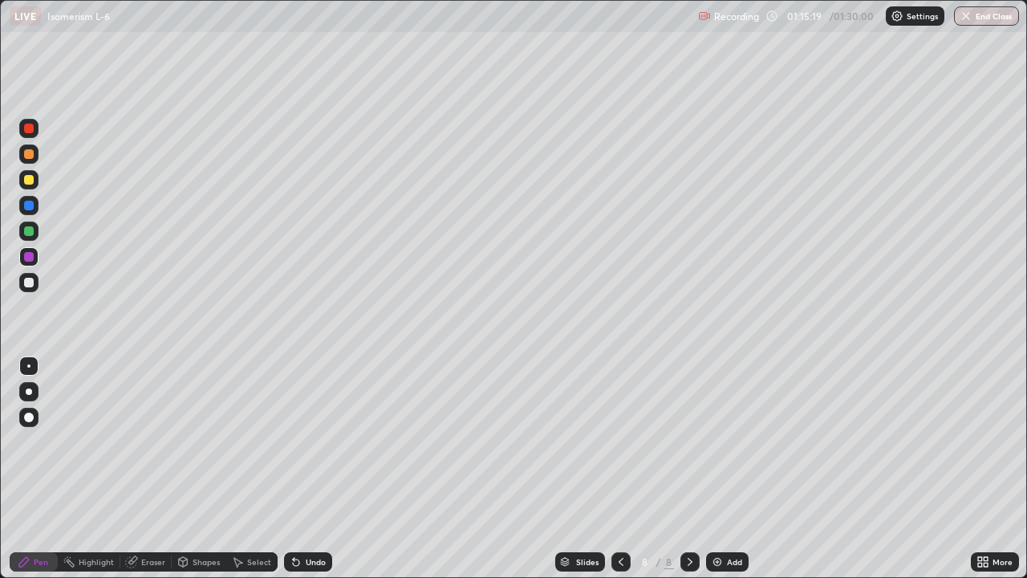
click at [321, 469] on div "Undo" at bounding box center [308, 561] width 48 height 19
click at [323, 469] on div "Undo" at bounding box center [308, 561] width 48 height 19
click at [322, 469] on div "Undo" at bounding box center [305, 562] width 55 height 32
click at [323, 469] on div "Undo" at bounding box center [305, 562] width 55 height 32
click at [315, 469] on div "Undo" at bounding box center [308, 561] width 48 height 19
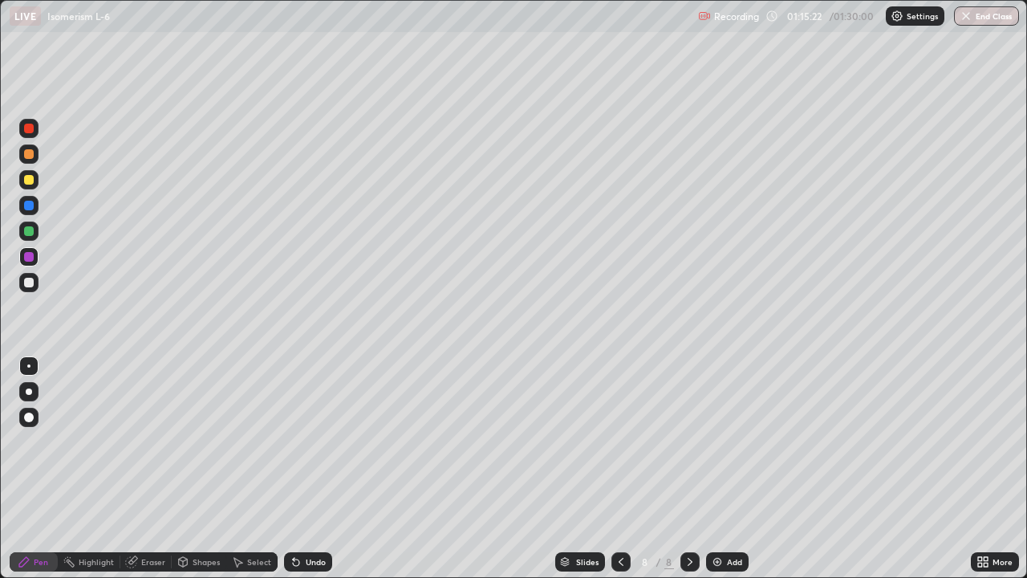
click at [319, 469] on div "Undo" at bounding box center [308, 561] width 48 height 19
click at [320, 469] on div "Undo" at bounding box center [308, 561] width 48 height 19
click at [322, 469] on div "Undo" at bounding box center [316, 562] width 20 height 8
click at [316, 469] on div "Undo" at bounding box center [308, 561] width 48 height 19
click at [315, 469] on div "Undo" at bounding box center [308, 561] width 48 height 19
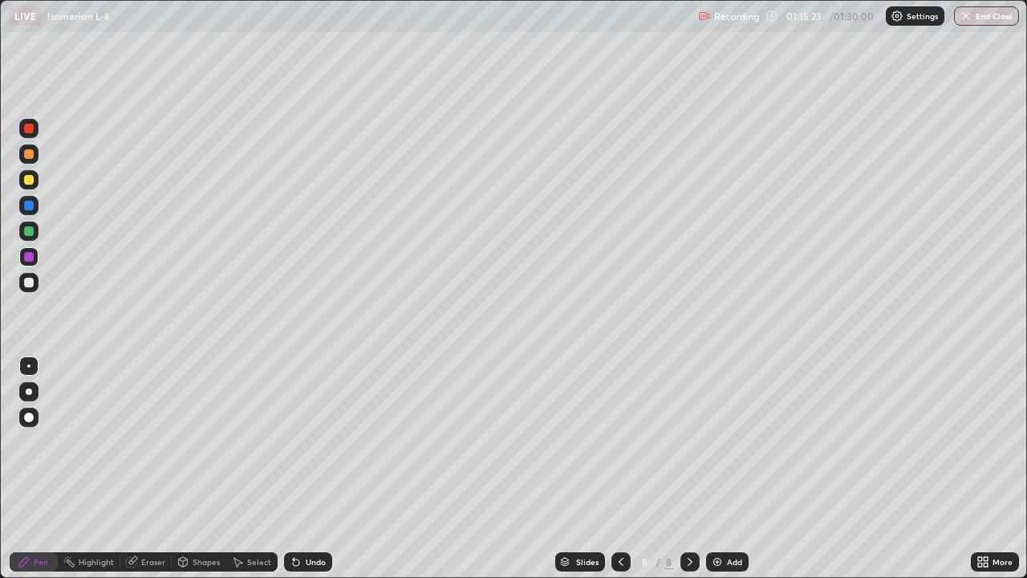
click at [315, 469] on div "Undo" at bounding box center [316, 562] width 20 height 8
click at [314, 469] on div "Undo" at bounding box center [308, 561] width 48 height 19
click at [311, 469] on div "Undo" at bounding box center [308, 561] width 48 height 19
click at [313, 469] on div "Undo" at bounding box center [308, 561] width 48 height 19
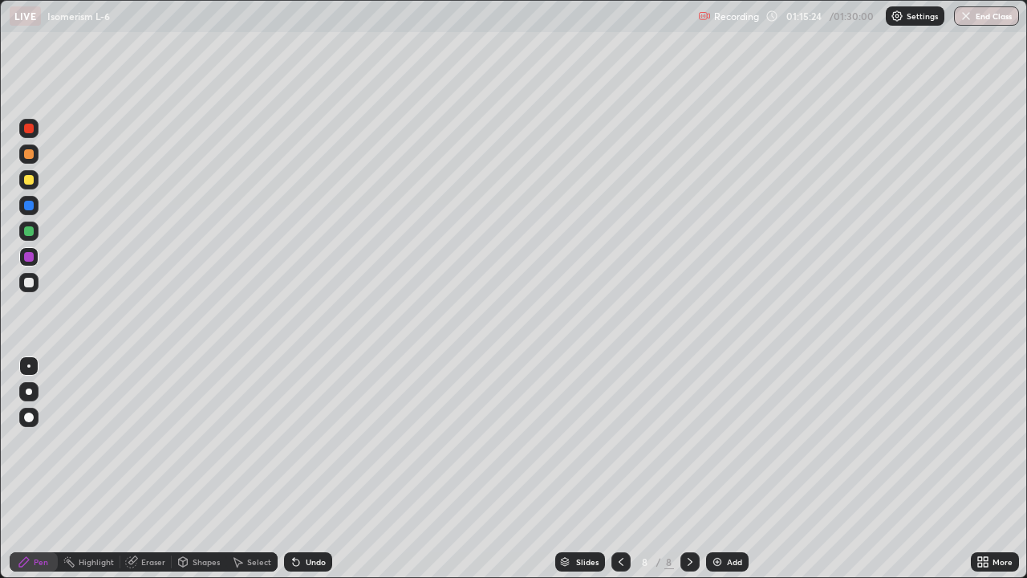
click at [315, 469] on div "Undo" at bounding box center [308, 561] width 48 height 19
click at [316, 469] on div "Undo" at bounding box center [308, 561] width 48 height 19
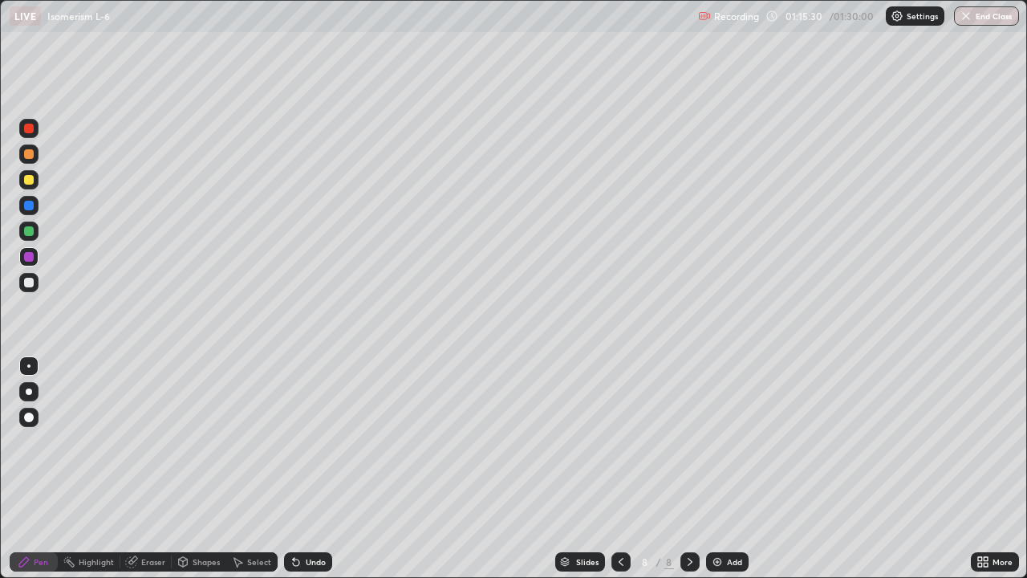
click at [33, 230] on div at bounding box center [29, 231] width 10 height 10
click at [322, 469] on div "Undo" at bounding box center [316, 562] width 20 height 8
click at [38, 279] on div at bounding box center [28, 282] width 19 height 19
click at [37, 258] on div at bounding box center [28, 256] width 19 height 19
click at [733, 469] on div "Add" at bounding box center [734, 562] width 15 height 8
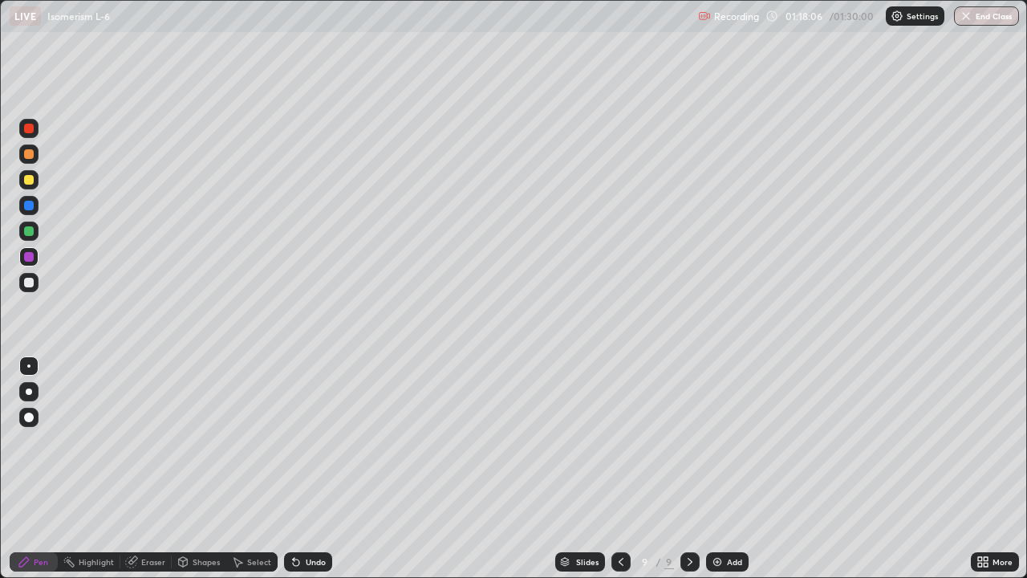
click at [32, 182] on div at bounding box center [29, 180] width 10 height 10
click at [35, 234] on div at bounding box center [28, 230] width 19 height 19
click at [36, 253] on div at bounding box center [28, 256] width 19 height 19
click at [33, 152] on div at bounding box center [29, 154] width 10 height 10
click at [36, 232] on div at bounding box center [28, 230] width 19 height 19
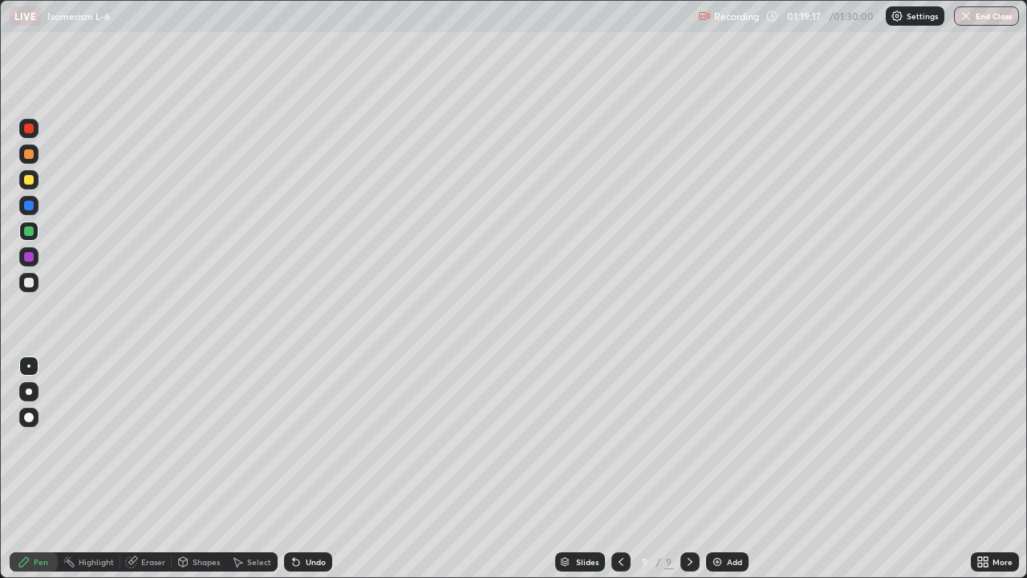
click at [37, 282] on div at bounding box center [28, 282] width 19 height 19
click at [36, 125] on div at bounding box center [28, 128] width 19 height 19
click at [35, 178] on div at bounding box center [28, 179] width 19 height 19
click at [35, 153] on div at bounding box center [28, 153] width 19 height 19
click at [35, 181] on div at bounding box center [28, 179] width 19 height 19
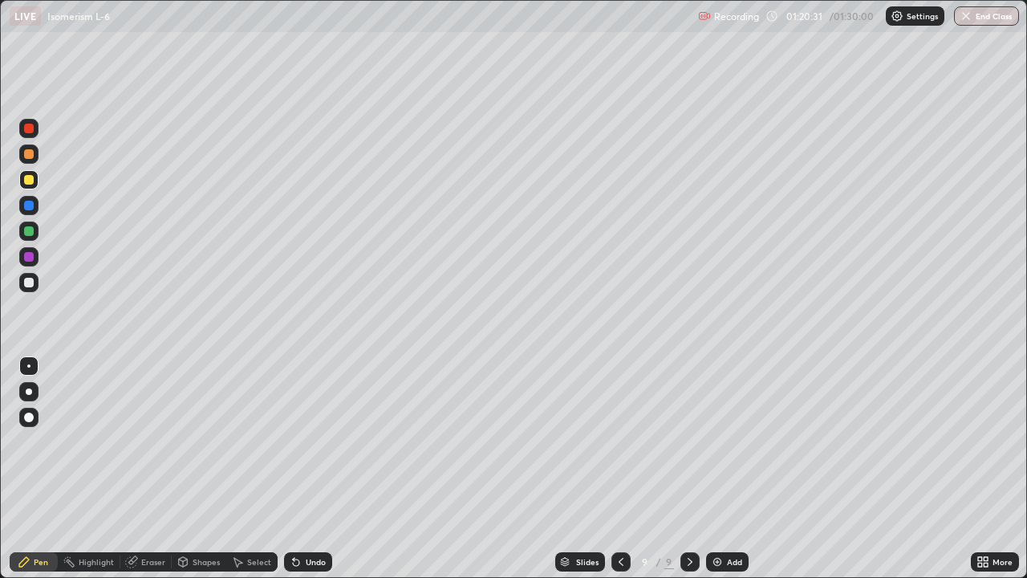
click at [37, 204] on div at bounding box center [28, 205] width 19 height 19
click at [35, 284] on div at bounding box center [28, 282] width 19 height 19
click at [36, 282] on div at bounding box center [28, 282] width 19 height 19
click at [38, 229] on div at bounding box center [28, 230] width 19 height 19
click at [35, 181] on div at bounding box center [28, 179] width 19 height 19
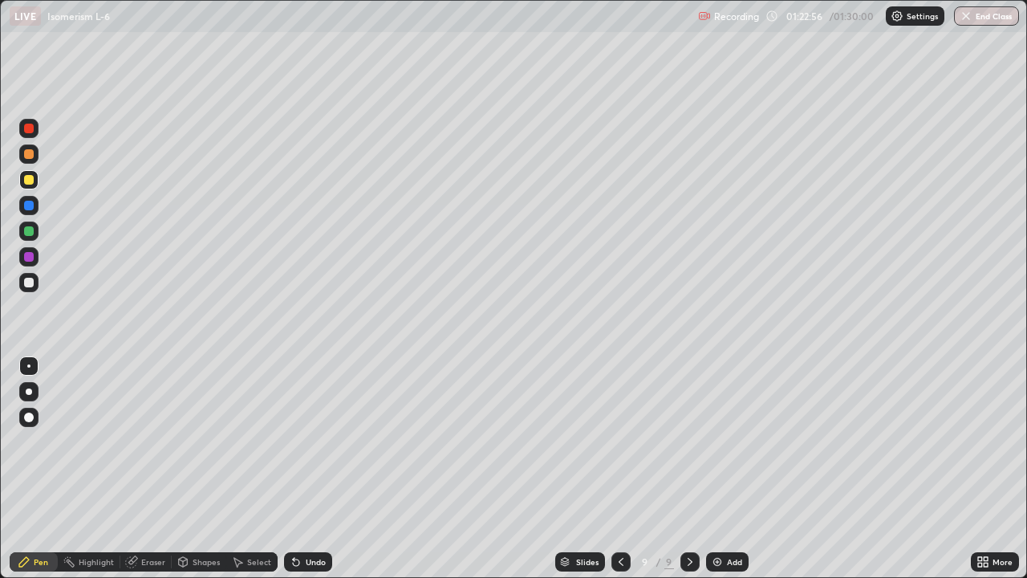
click at [35, 257] on div at bounding box center [28, 256] width 19 height 19
click at [32, 253] on div at bounding box center [29, 257] width 10 height 10
click at [36, 231] on div at bounding box center [28, 230] width 19 height 19
click at [35, 279] on div at bounding box center [28, 282] width 19 height 19
click at [35, 201] on div at bounding box center [28, 205] width 19 height 19
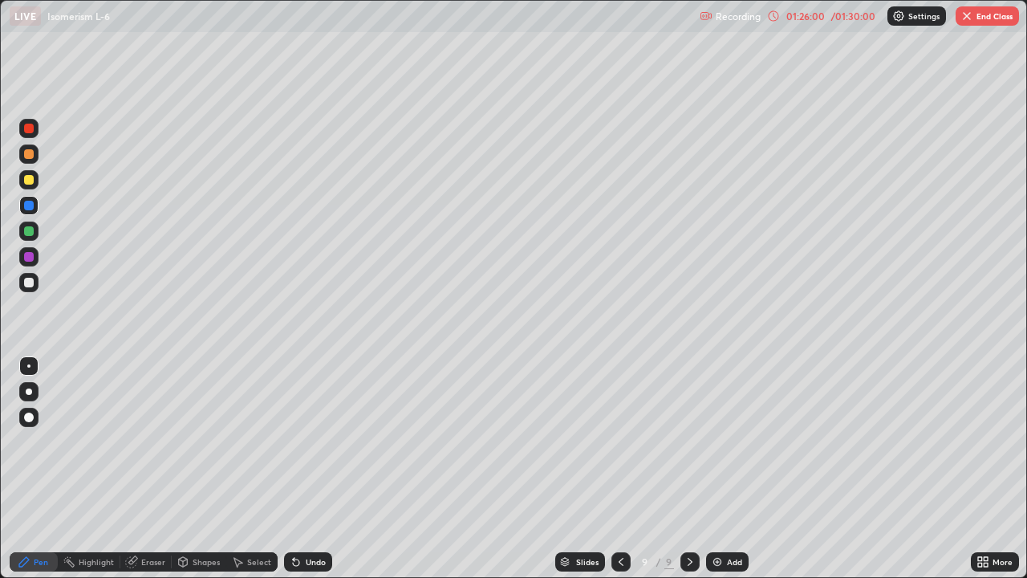
click at [38, 284] on div at bounding box center [28, 282] width 19 height 19
click at [30, 257] on div at bounding box center [29, 257] width 10 height 10
click at [981, 23] on button "End Class" at bounding box center [987, 15] width 63 height 19
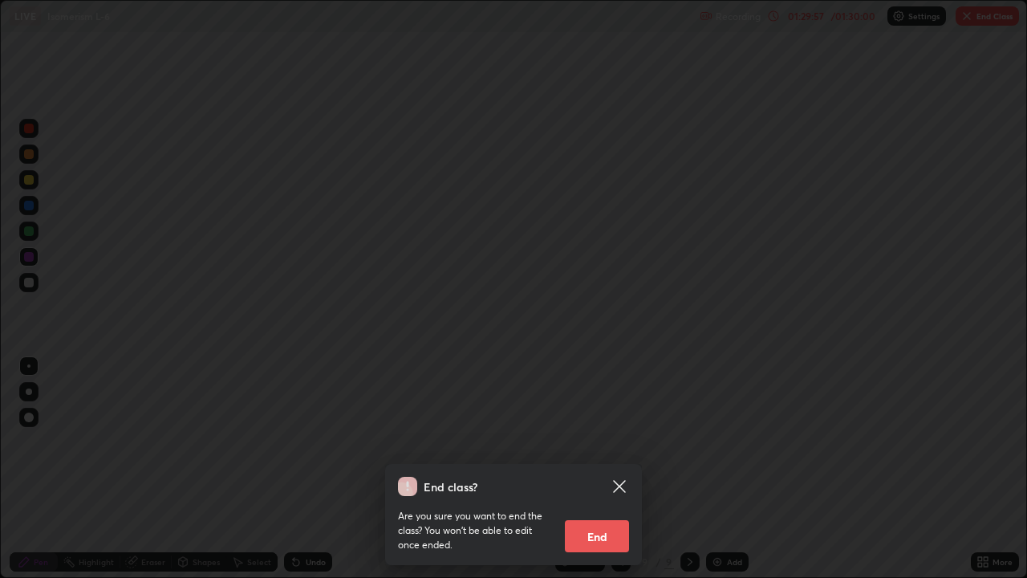
click at [599, 469] on button "End" at bounding box center [597, 536] width 64 height 32
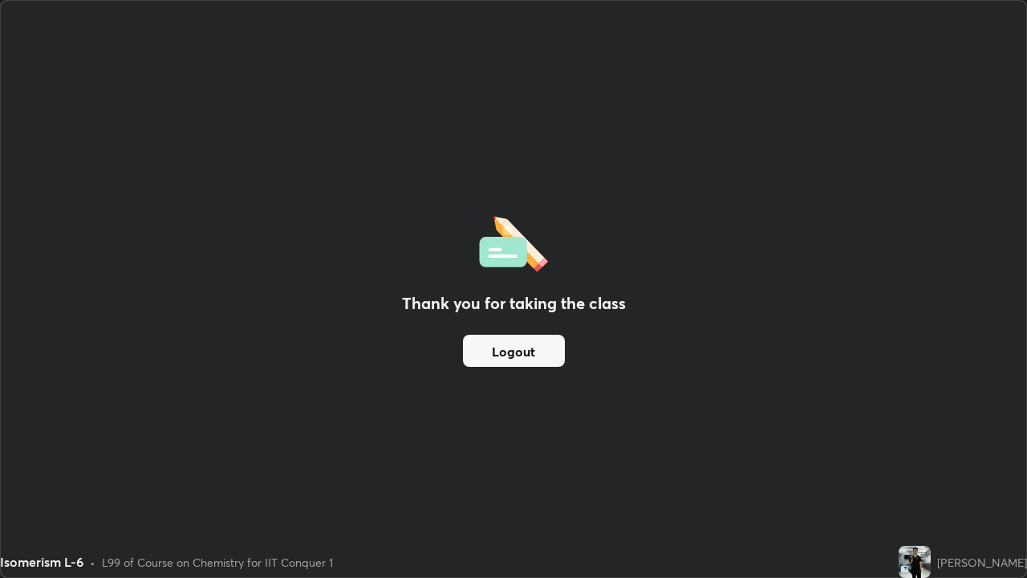
click at [537, 351] on button "Logout" at bounding box center [514, 351] width 102 height 32
